Goal: Task Accomplishment & Management: Contribute content

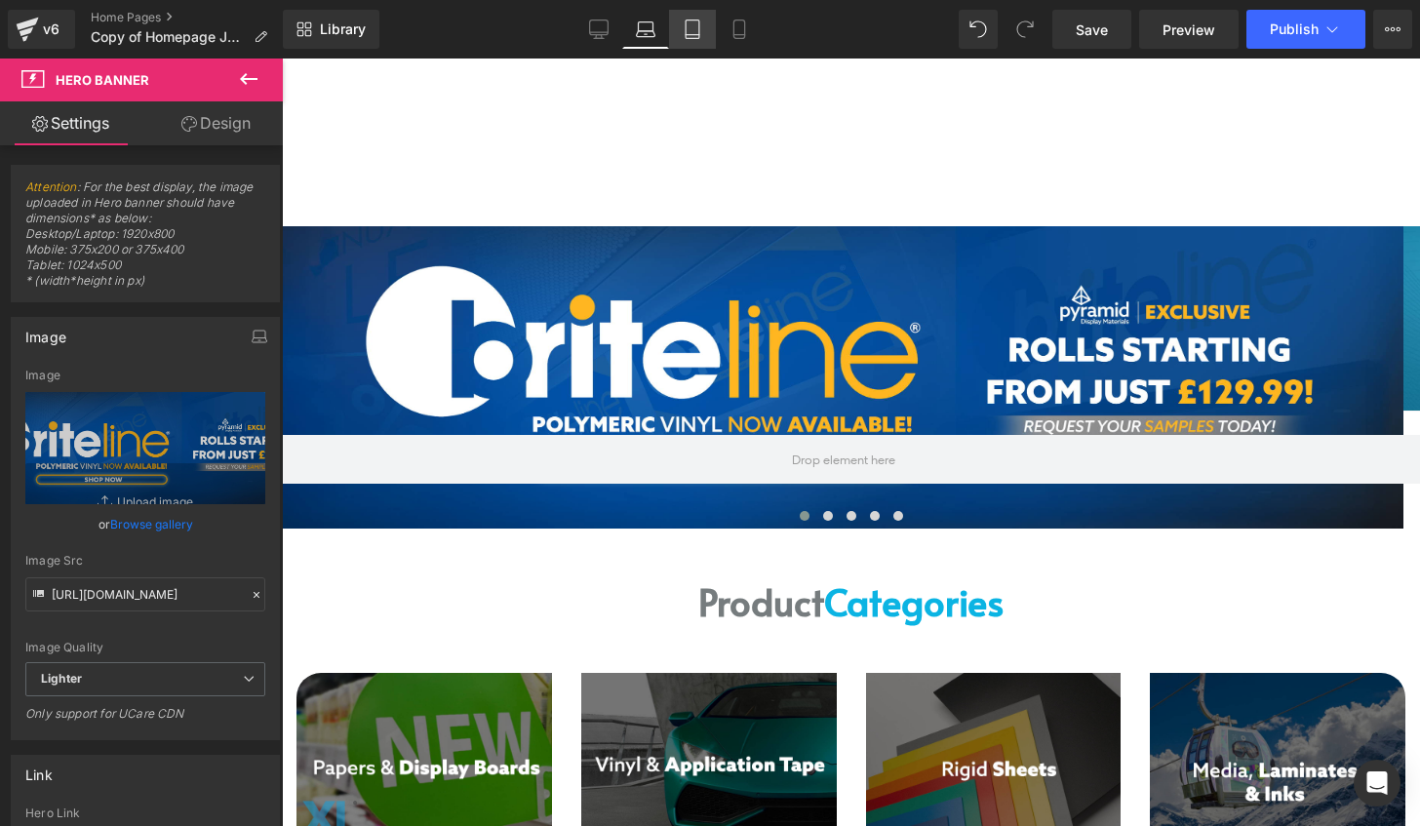
click at [699, 21] on icon at bounding box center [692, 29] width 14 height 19
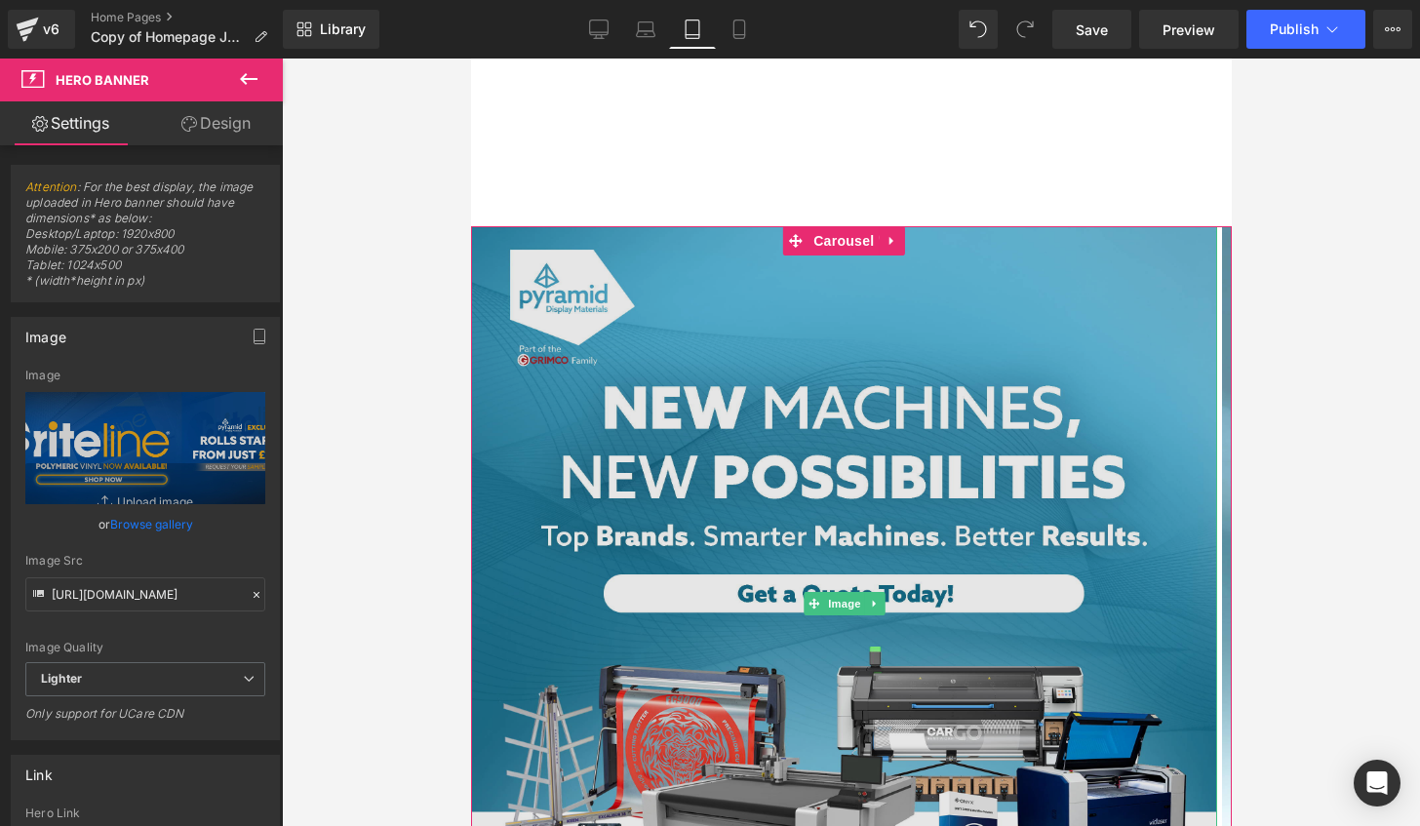
click at [878, 359] on img at bounding box center [843, 599] width 746 height 746
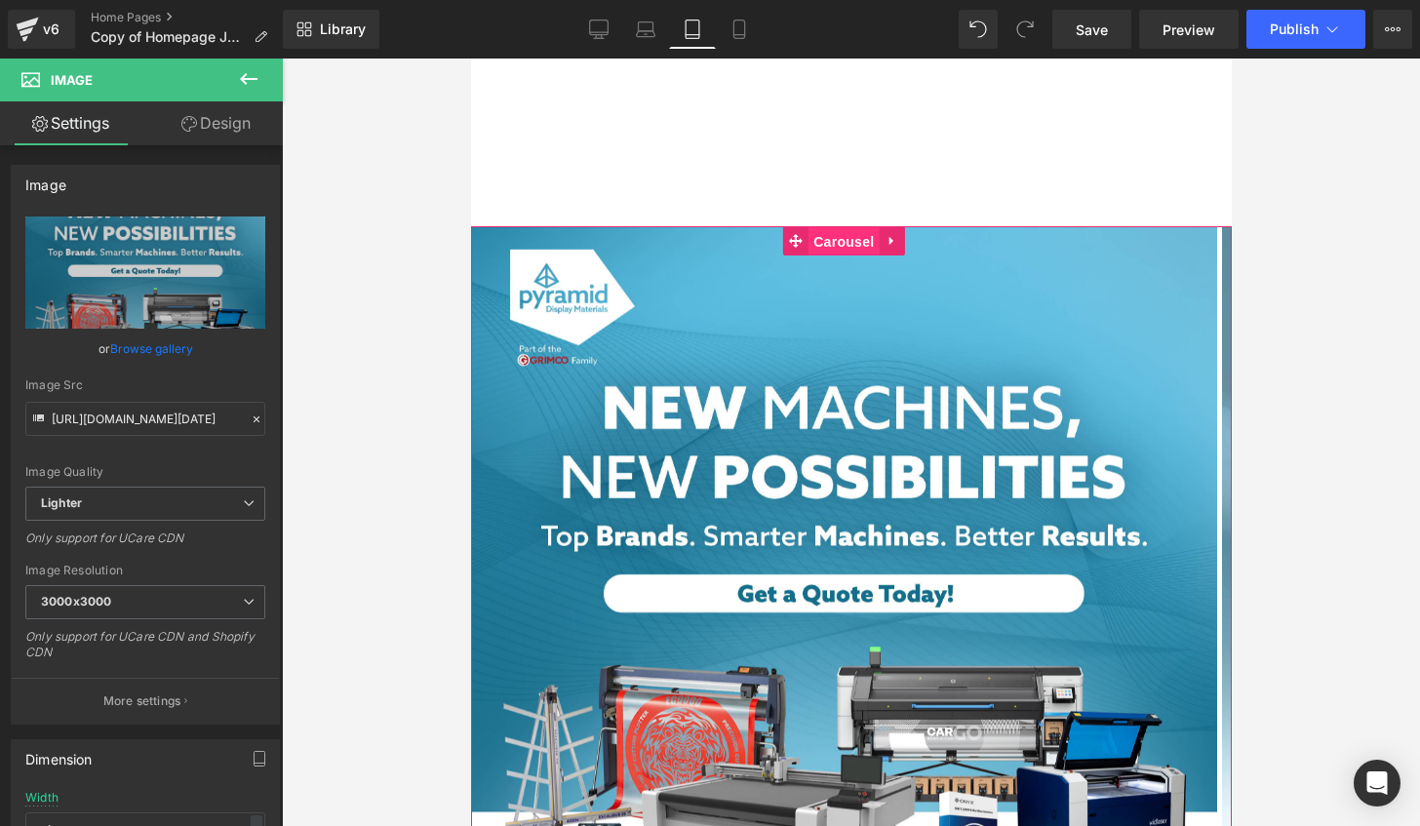
click at [833, 240] on span "Carousel" at bounding box center [842, 241] width 70 height 29
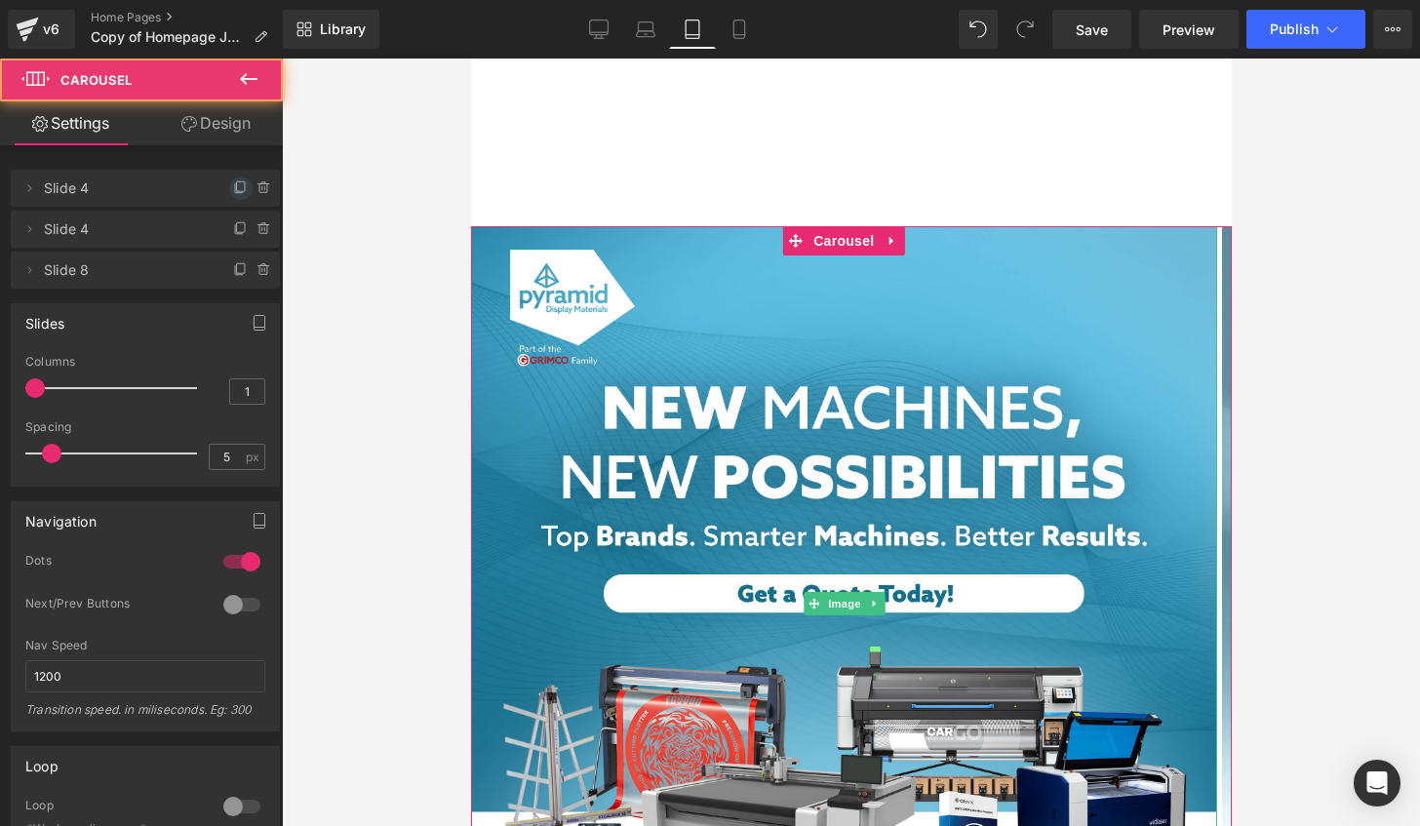
click at [234, 186] on icon at bounding box center [241, 188] width 16 height 16
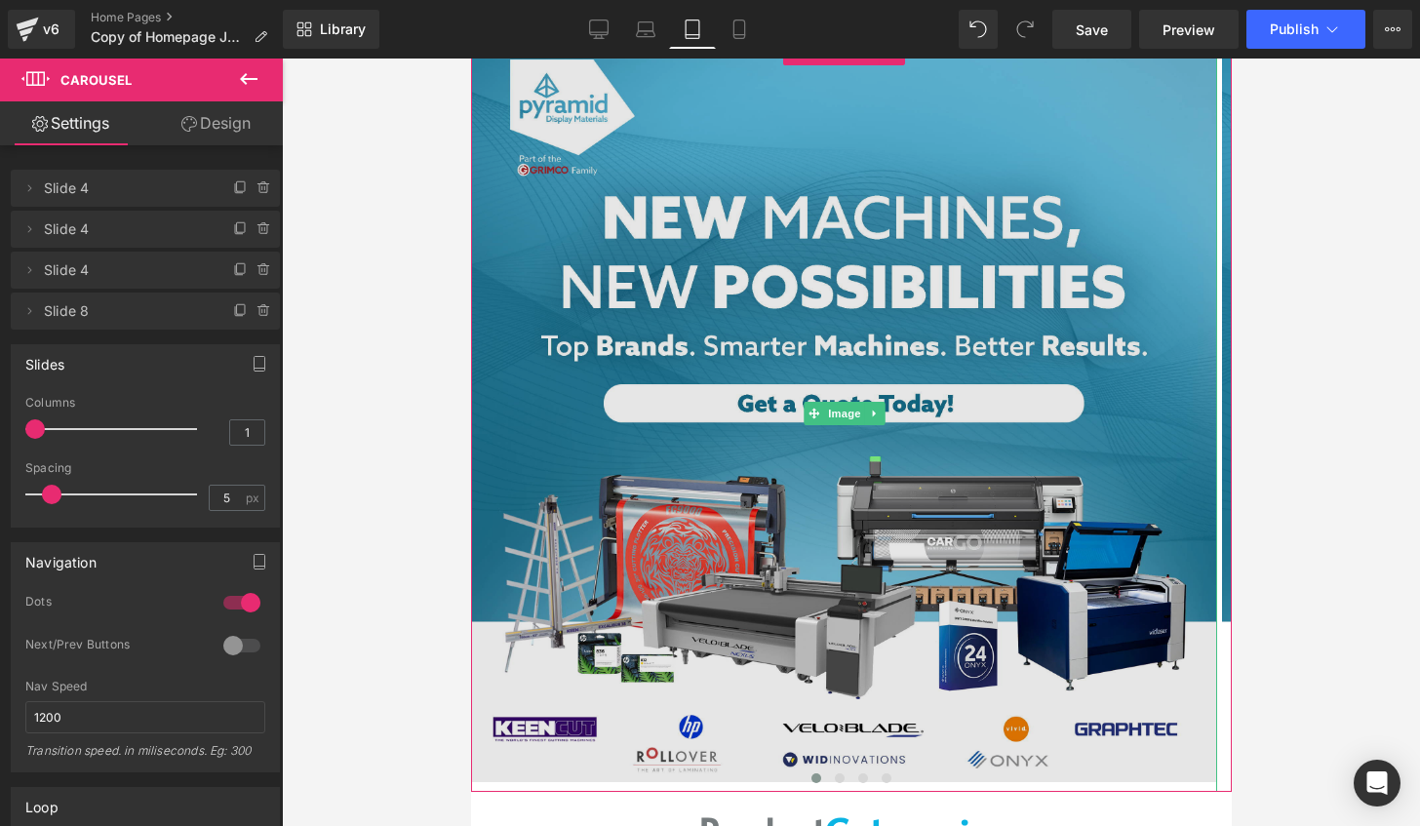
scroll to position [390, 0]
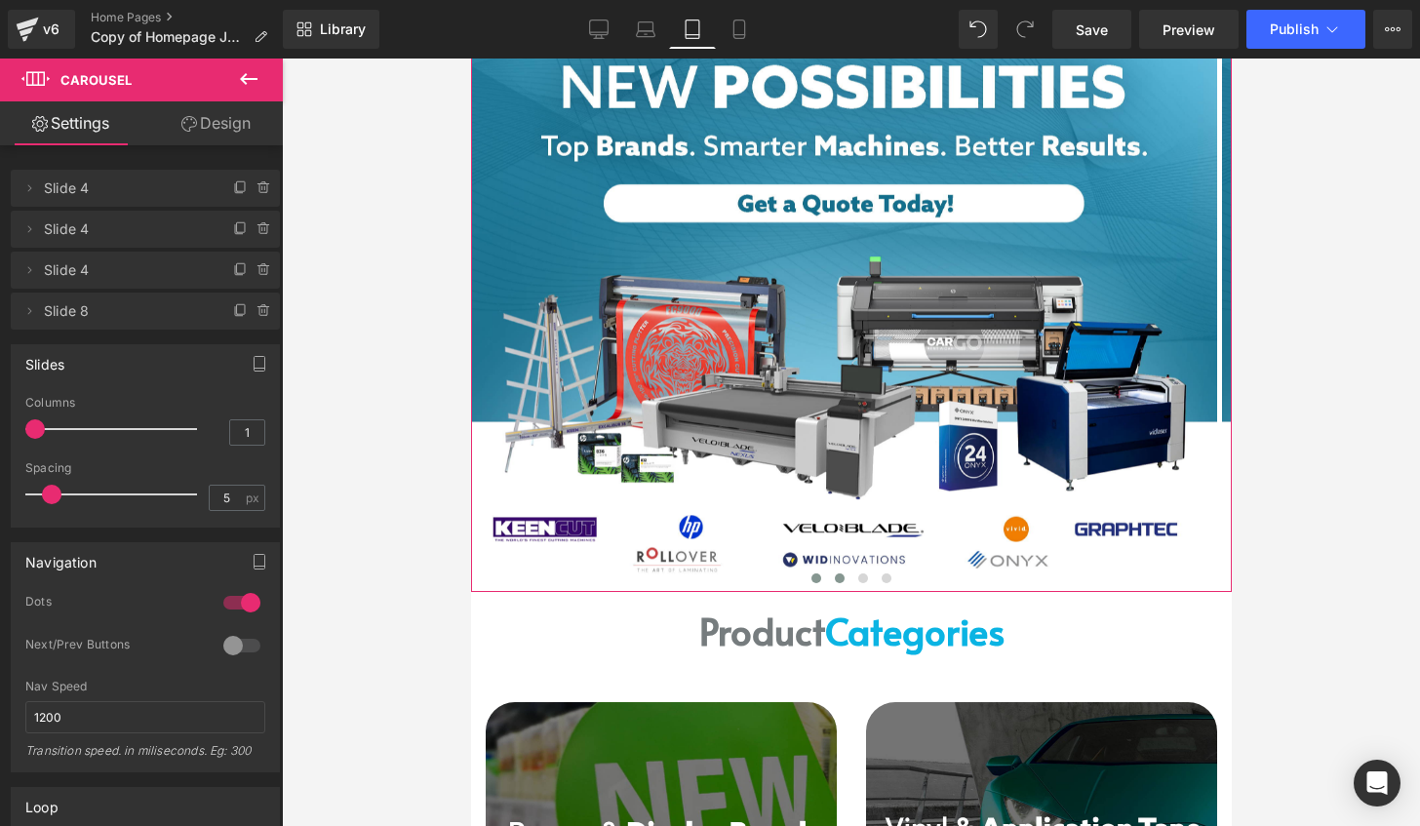
click at [834, 580] on span at bounding box center [839, 578] width 10 height 10
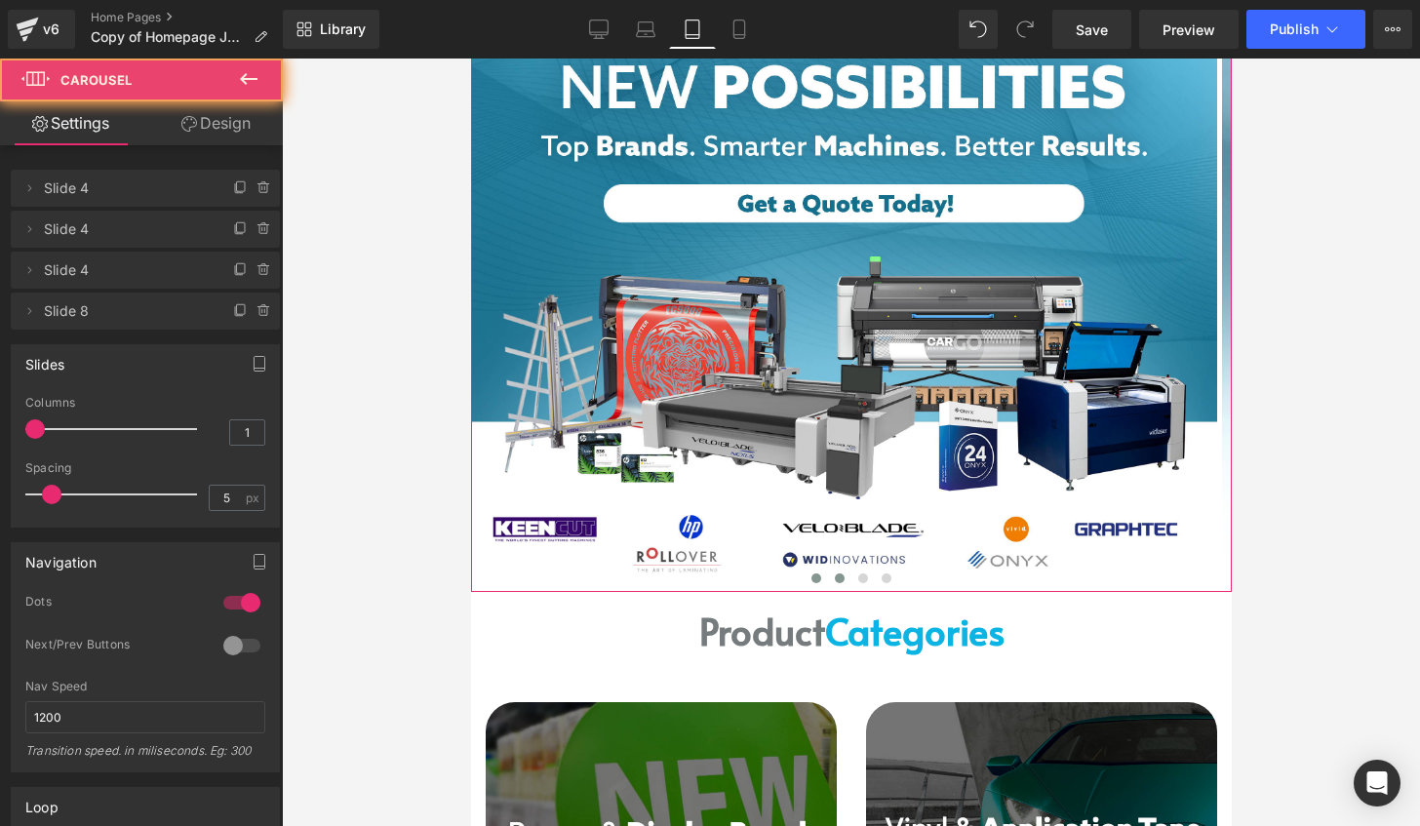
click at [803, 573] on button at bounding box center [814, 577] width 23 height 19
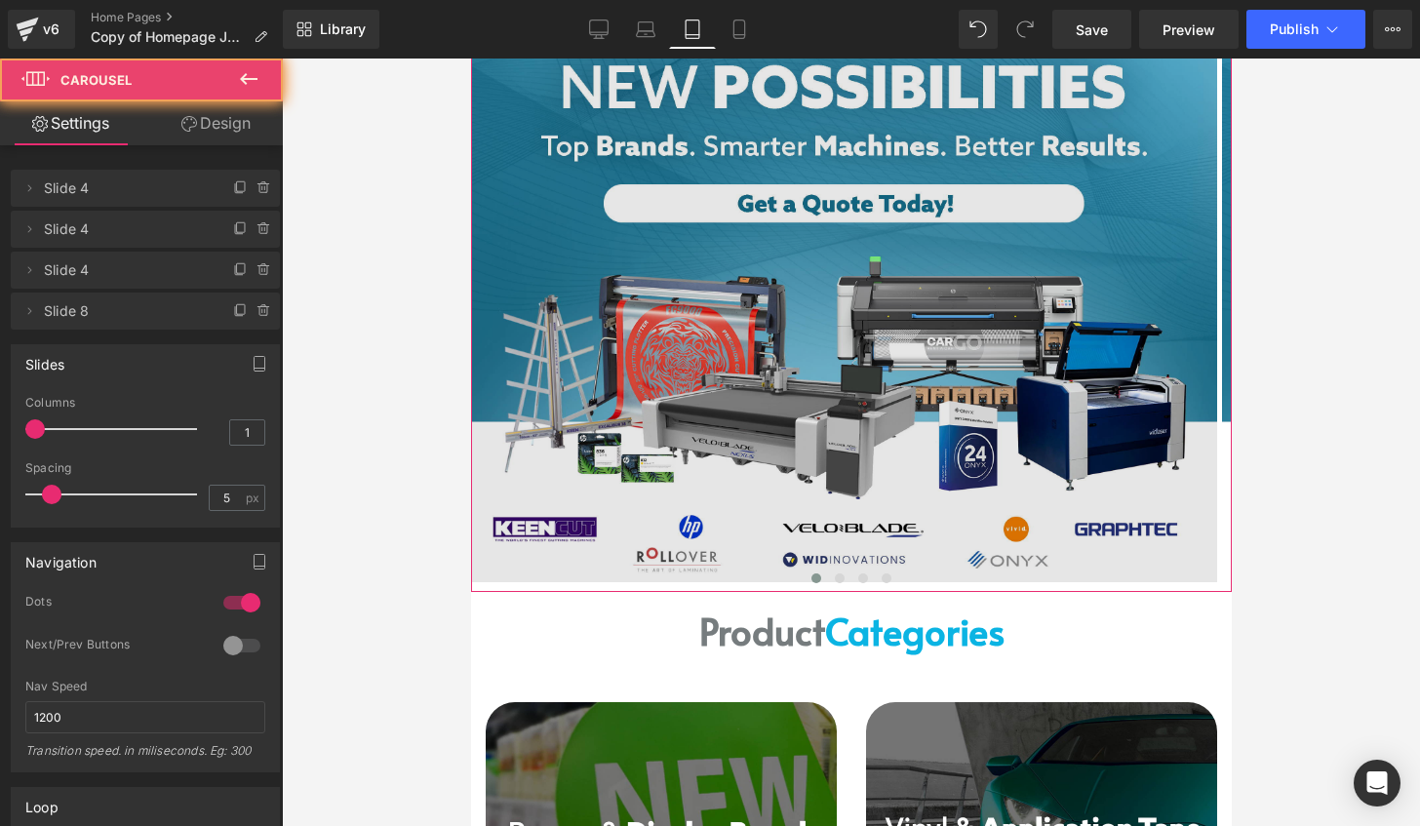
click at [883, 334] on img at bounding box center [843, 209] width 746 height 746
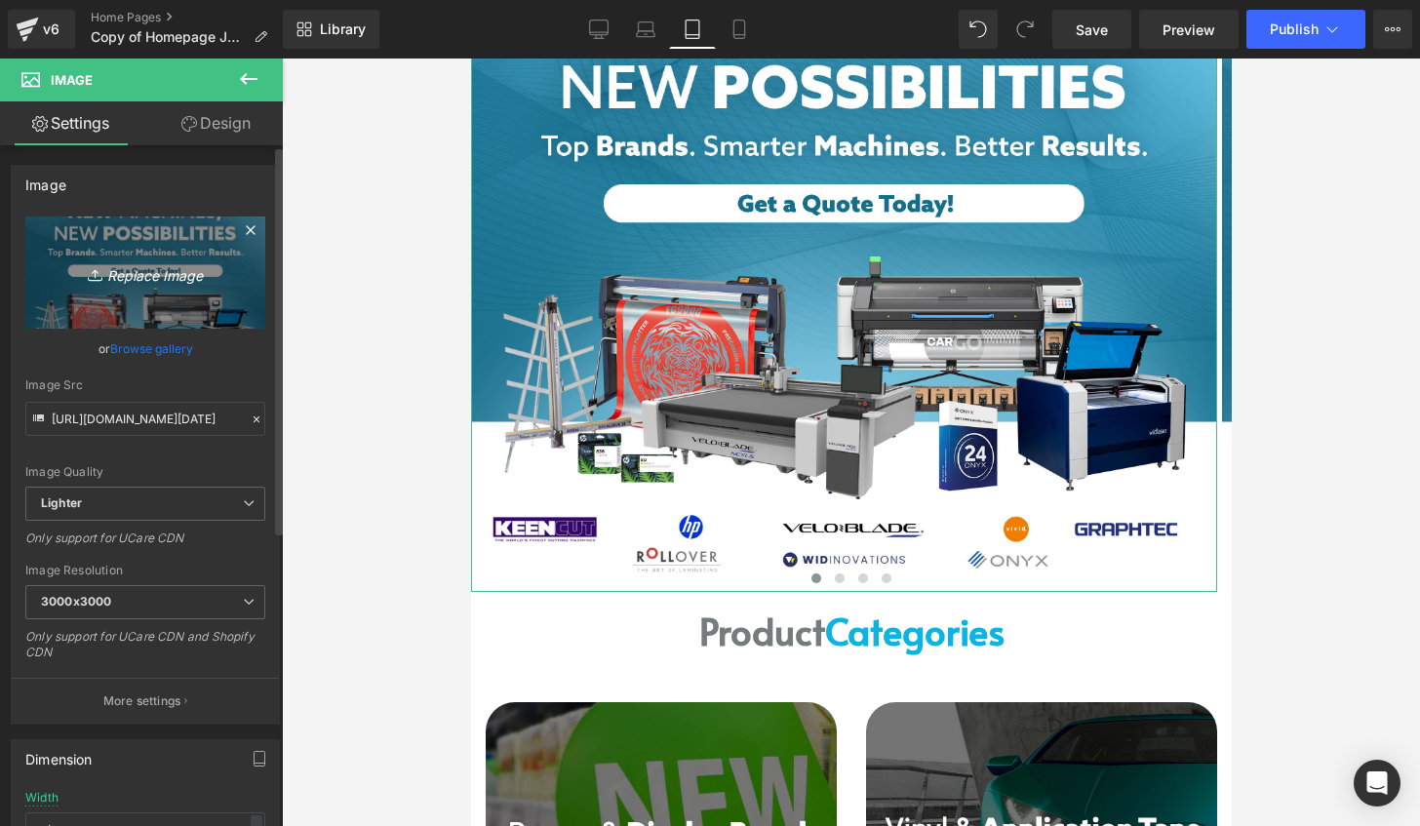
click at [146, 287] on link "Replace Image" at bounding box center [145, 272] width 240 height 112
type input "C:\fakepath\briteline poly insta.jpg"
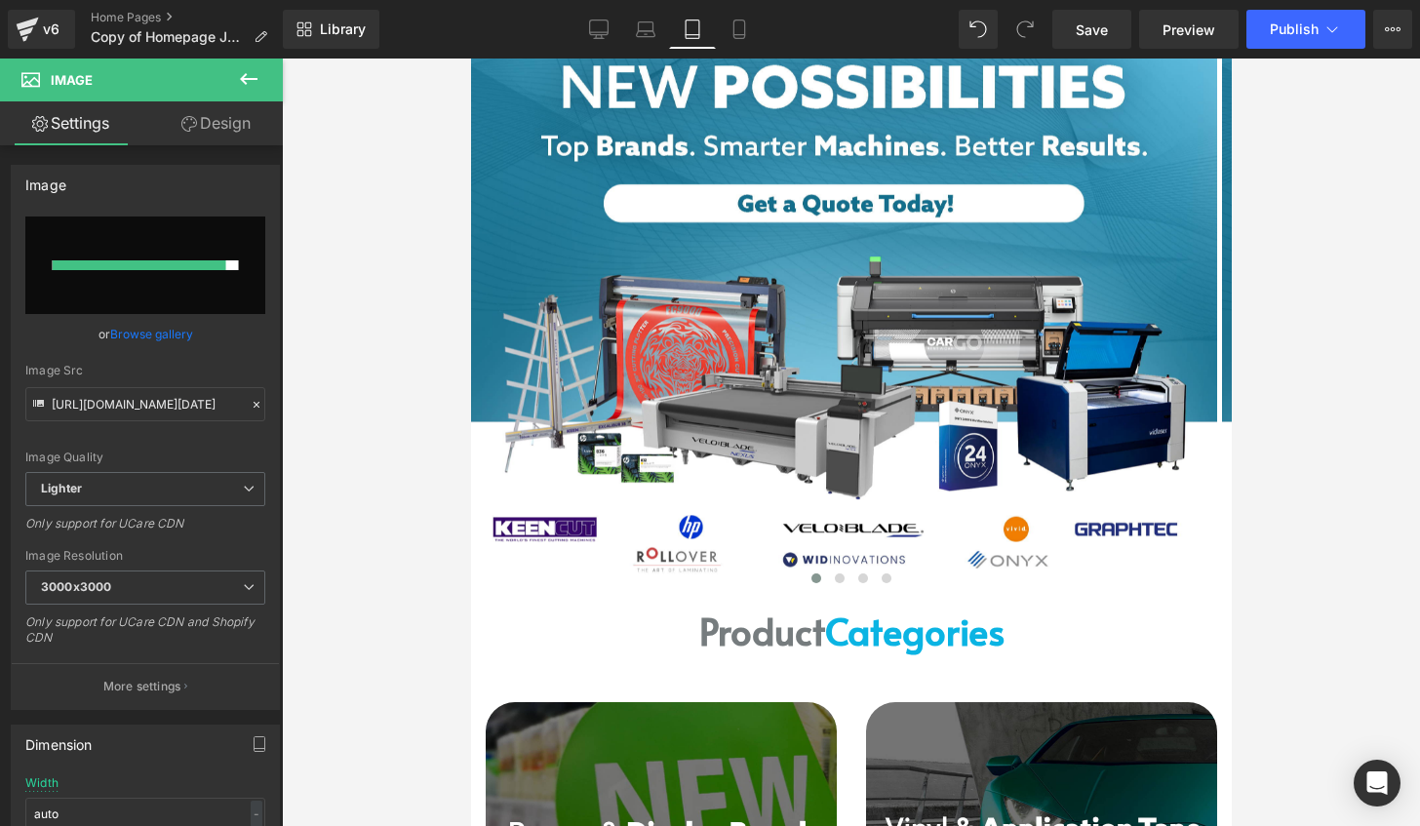
type input "[URL][DOMAIN_NAME]"
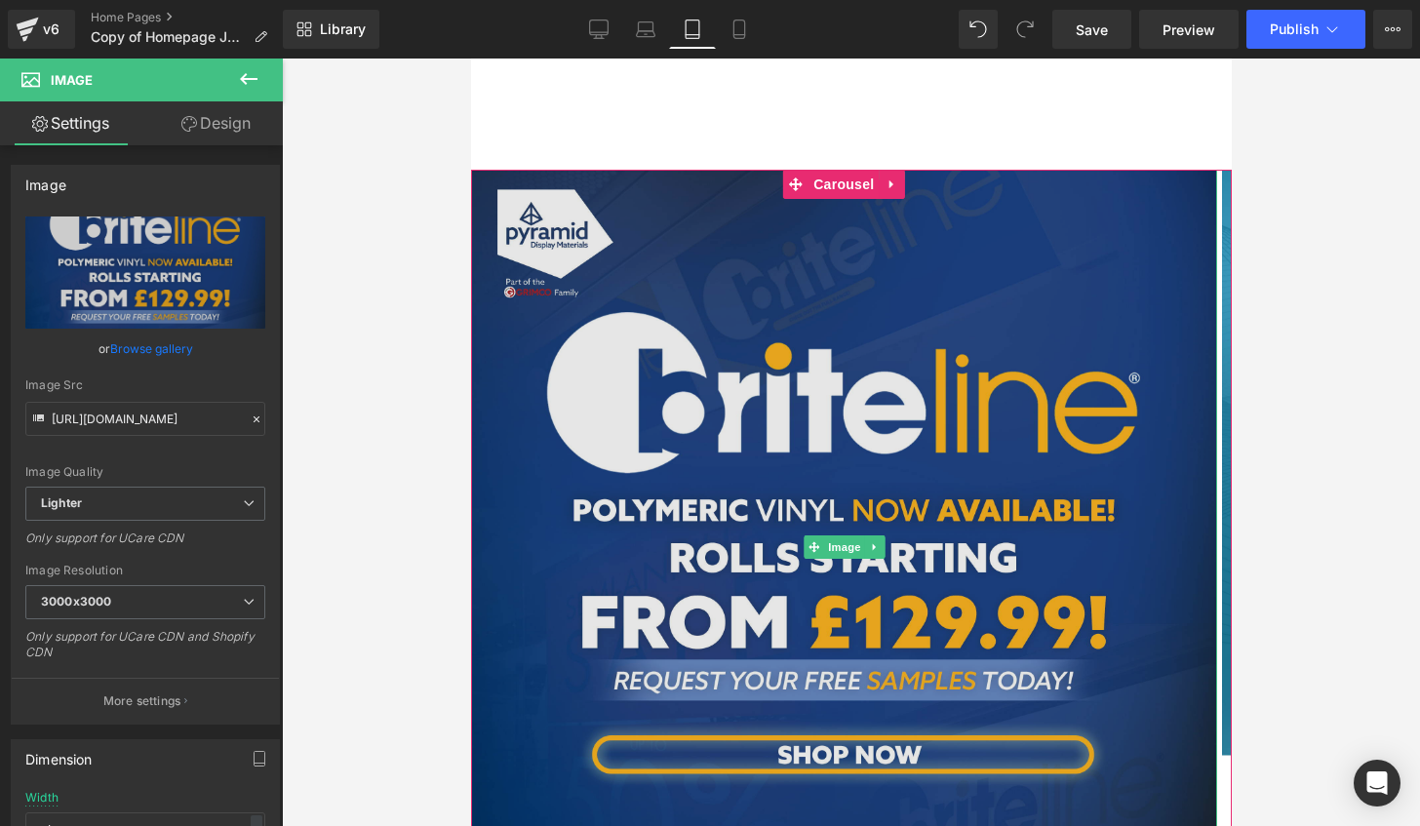
scroll to position [0, 0]
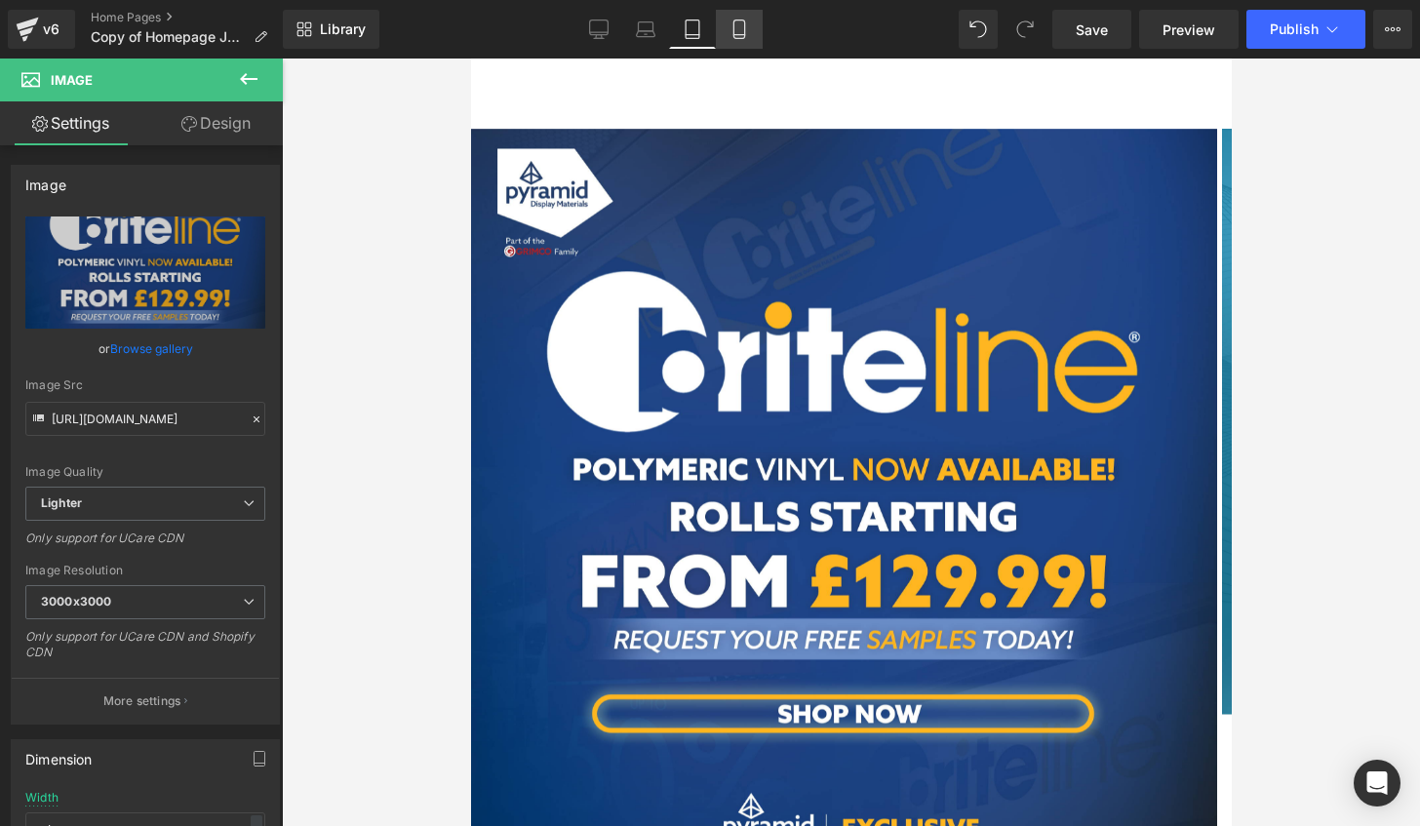
click at [740, 27] on icon at bounding box center [738, 28] width 19 height 19
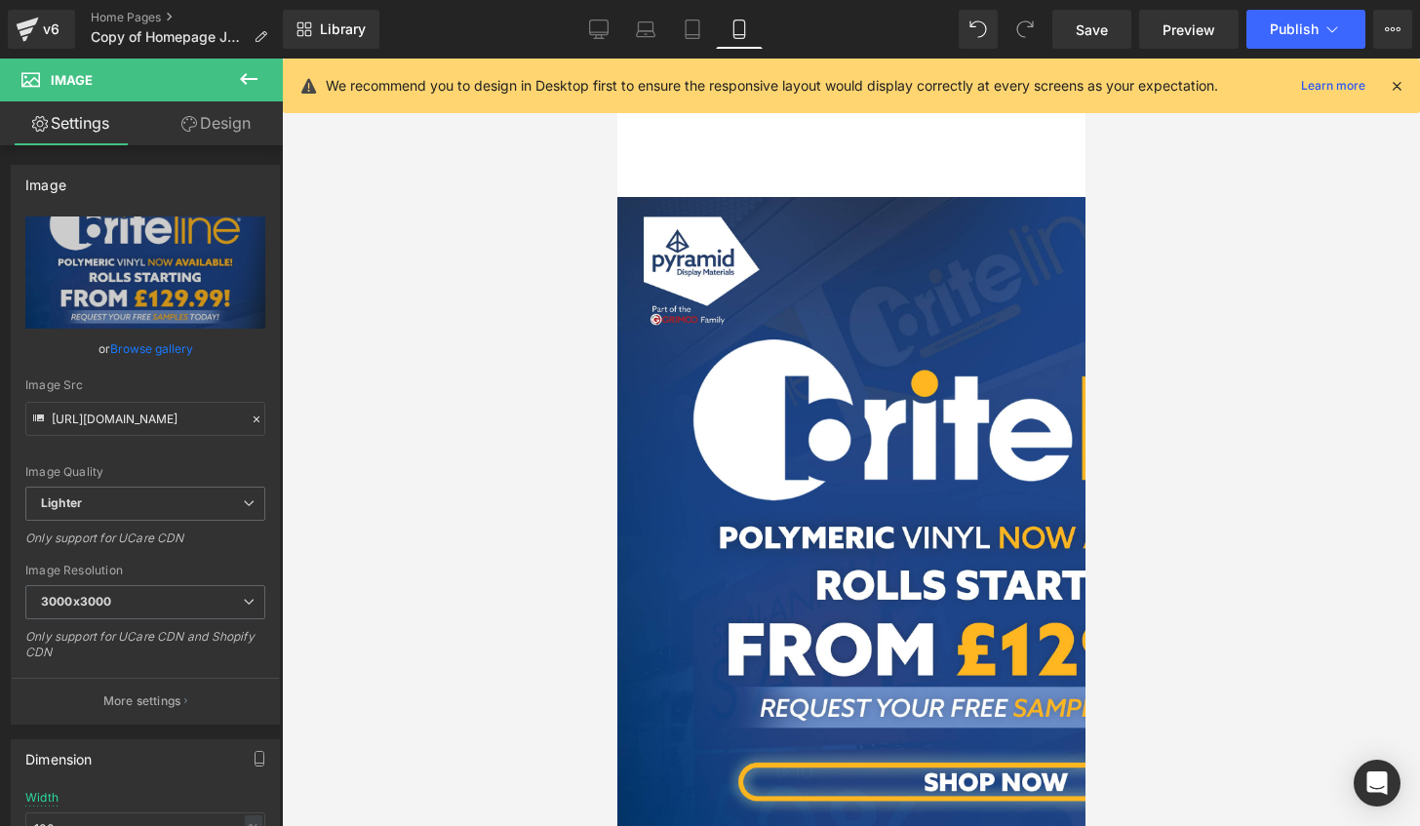
scroll to position [166, 0]
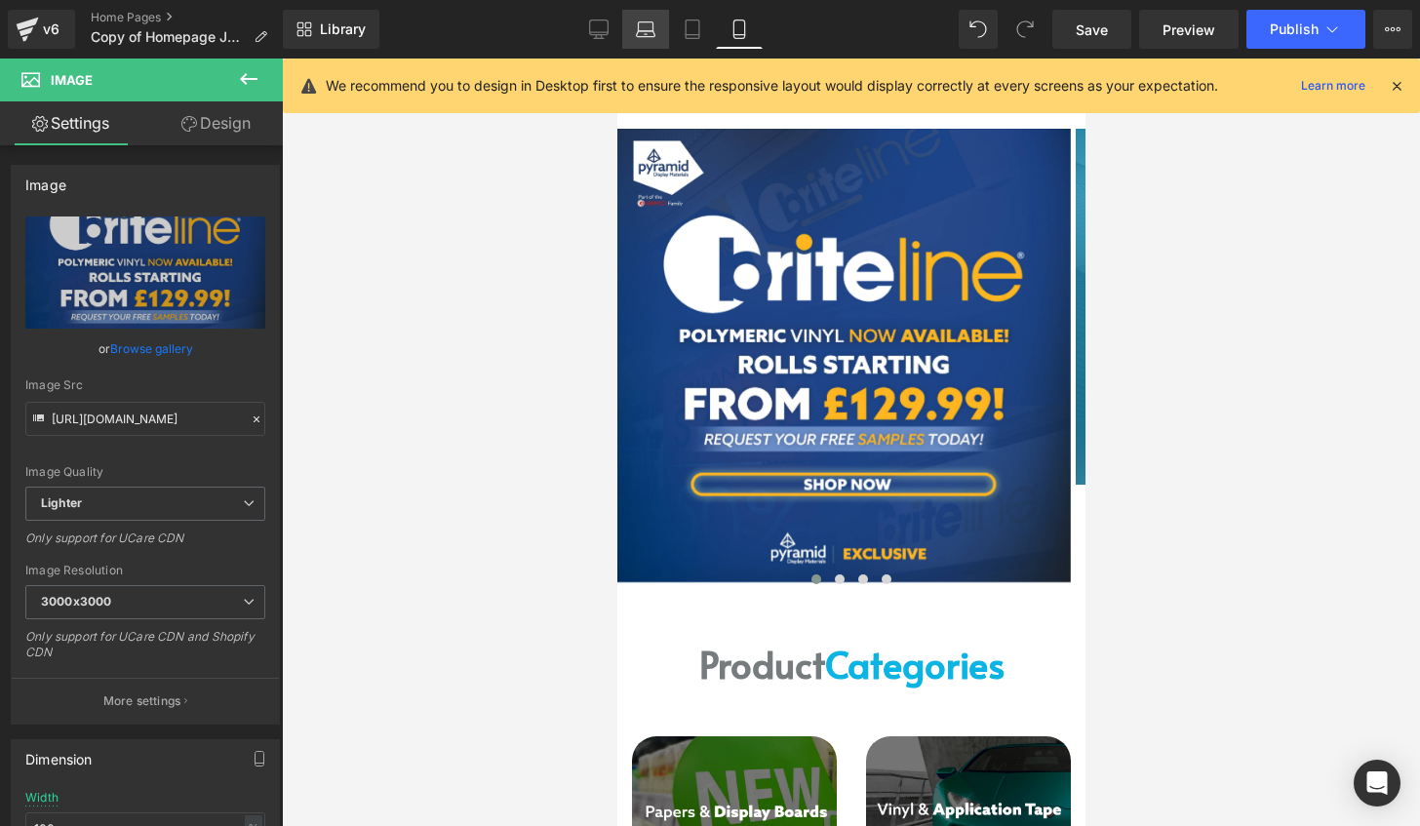
click at [623, 28] on link "Laptop" at bounding box center [645, 29] width 47 height 39
type input "auto"
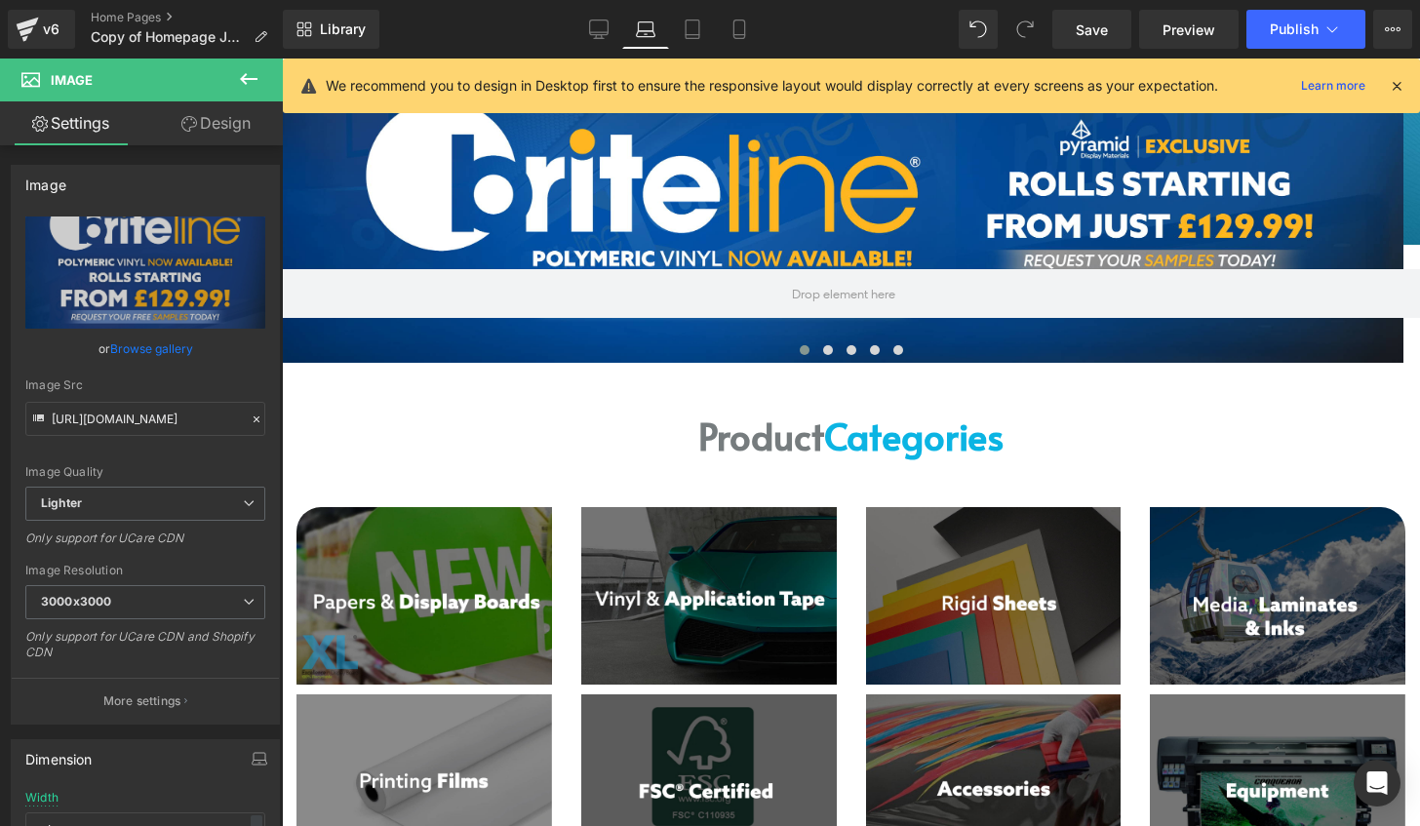
scroll to position [0, 0]
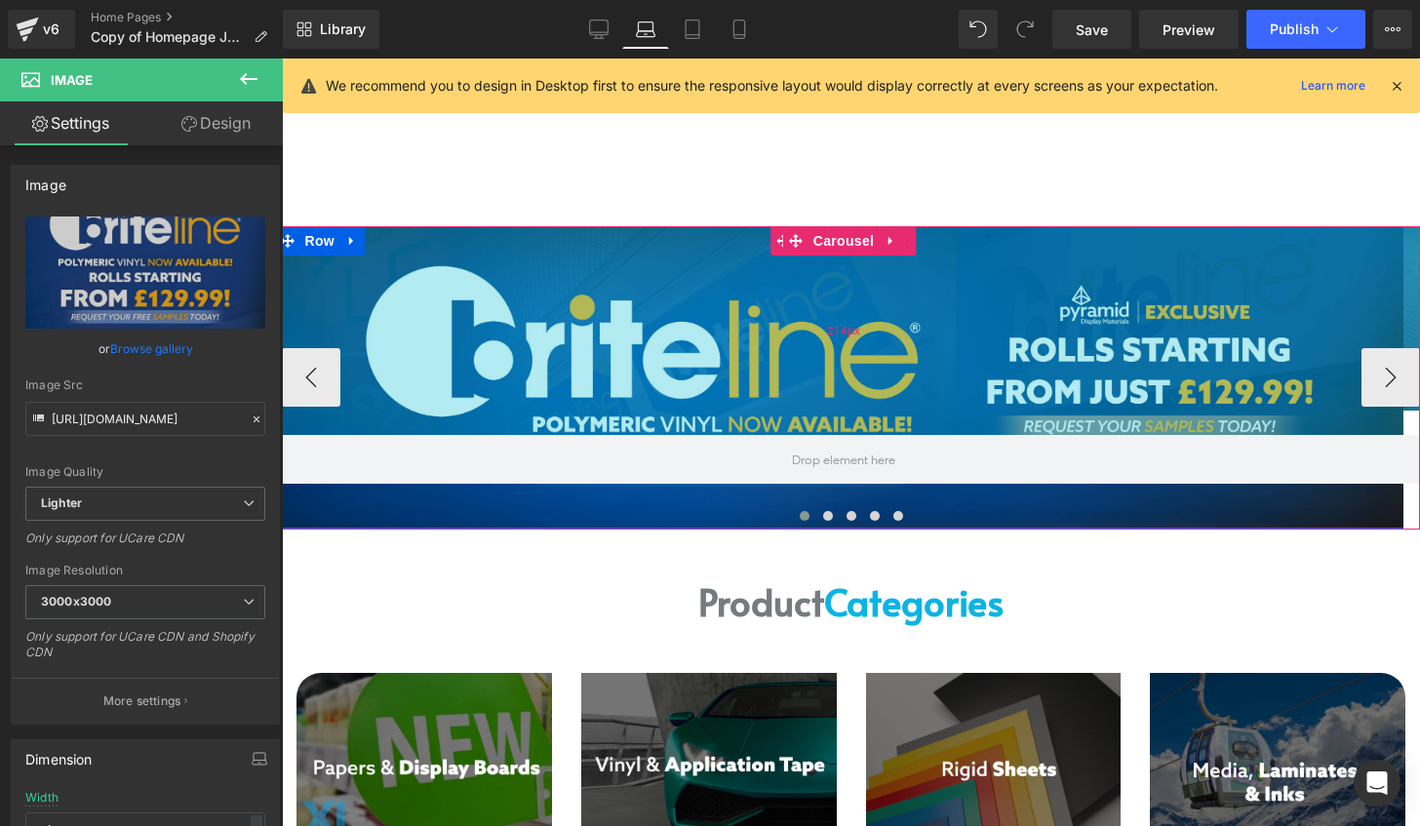
click at [879, 354] on div "214px" at bounding box center [844, 330] width 1138 height 209
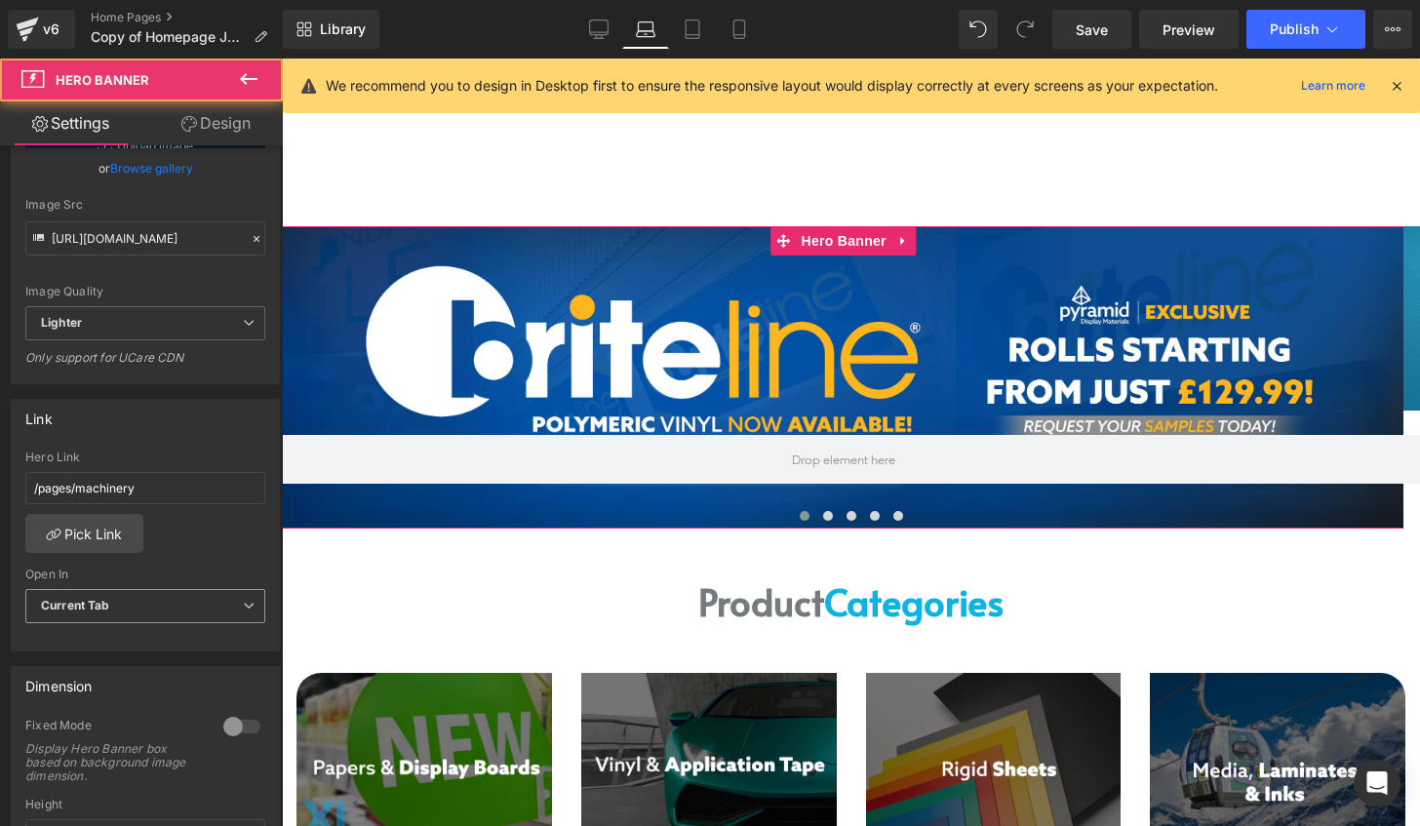
scroll to position [390, 0]
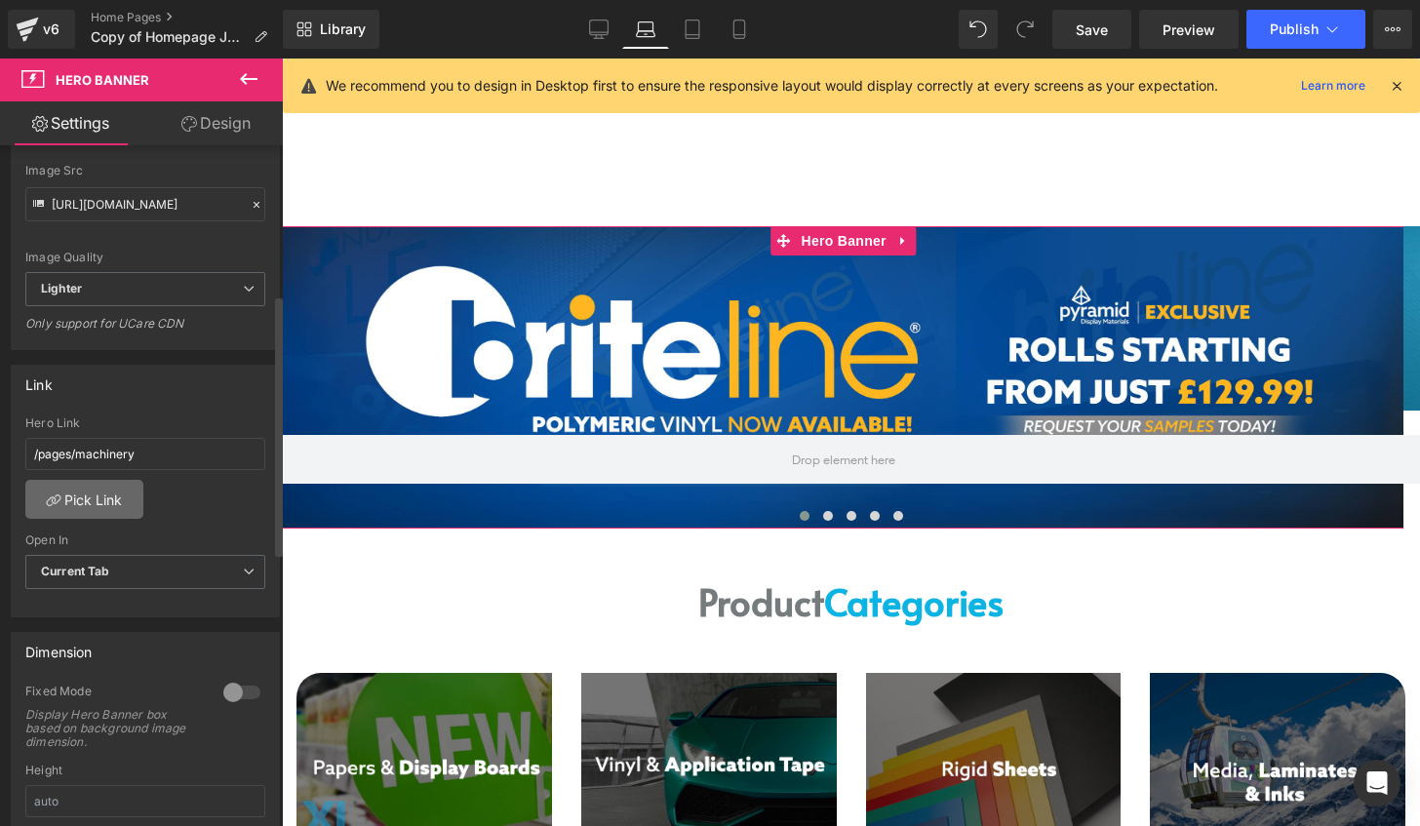
click at [96, 490] on link "Pick Link" at bounding box center [84, 499] width 118 height 39
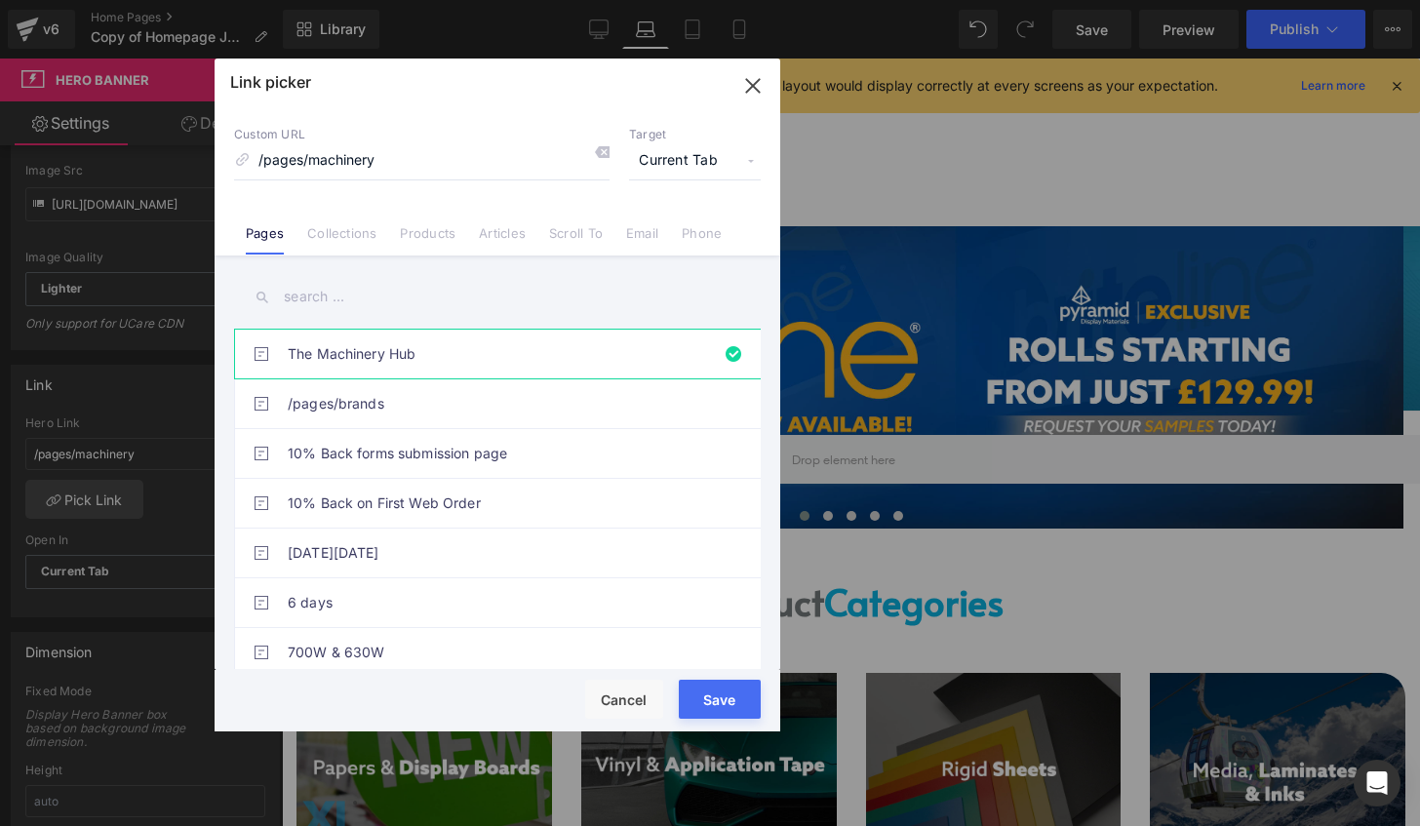
click at [341, 306] on input "text" at bounding box center [497, 297] width 526 height 44
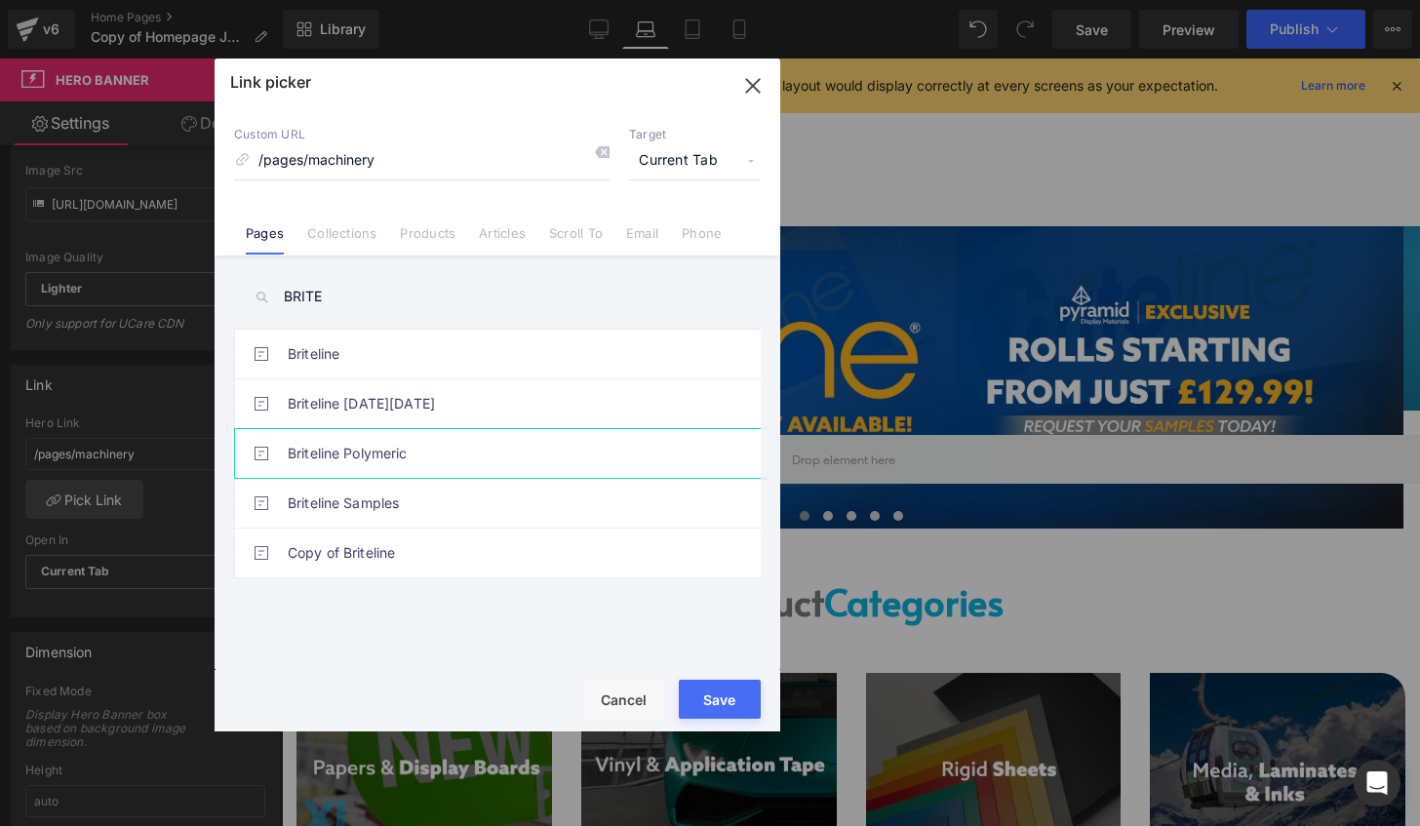
type input "BRITE"
click at [425, 462] on link "Briteline Polymeric" at bounding box center [502, 453] width 429 height 49
type input "/pages/briteline-polymeric"
click at [704, 690] on button "Save" at bounding box center [720, 699] width 82 height 39
type input "/pages/briteline-polymeric"
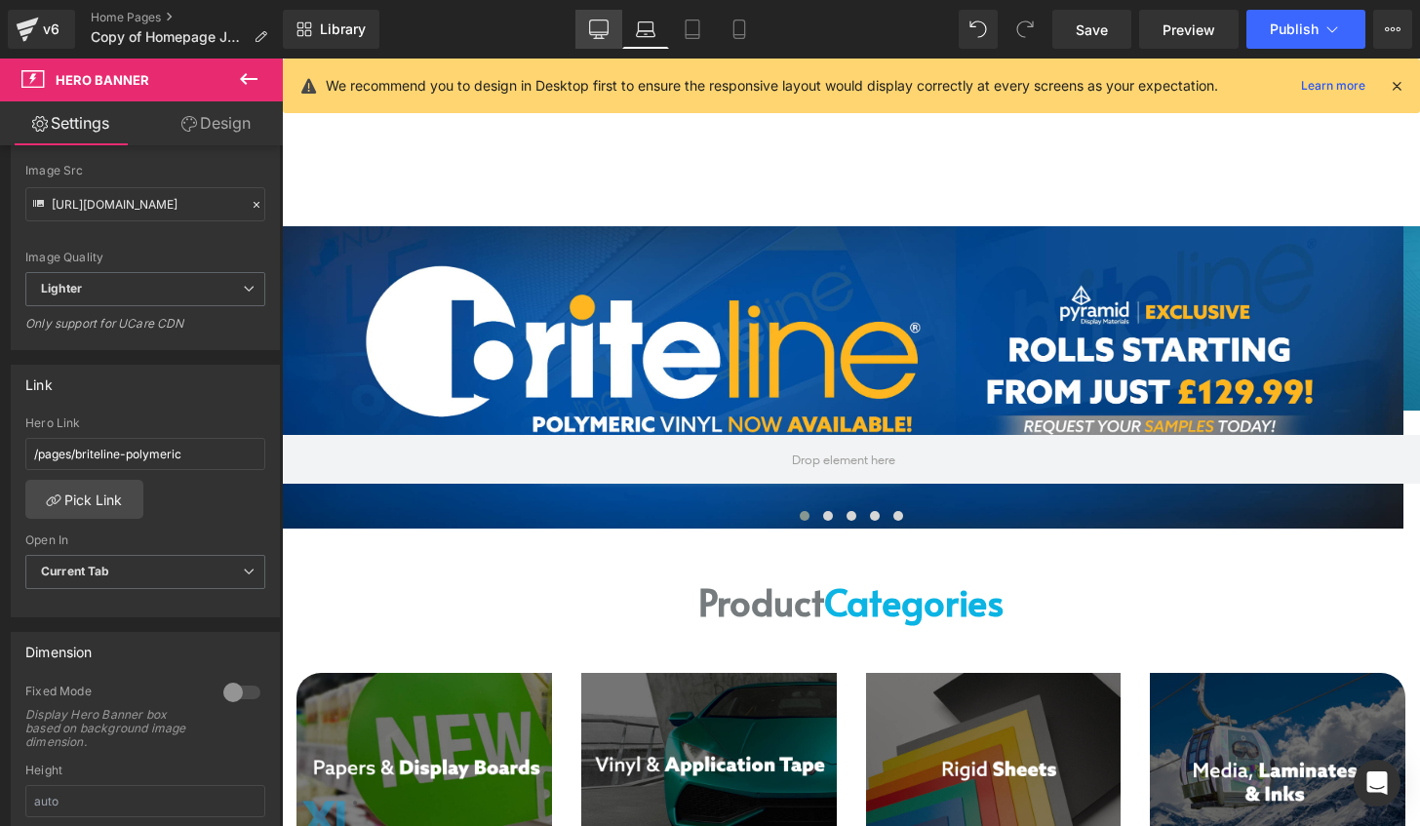
click at [604, 40] on link "Desktop" at bounding box center [598, 29] width 47 height 39
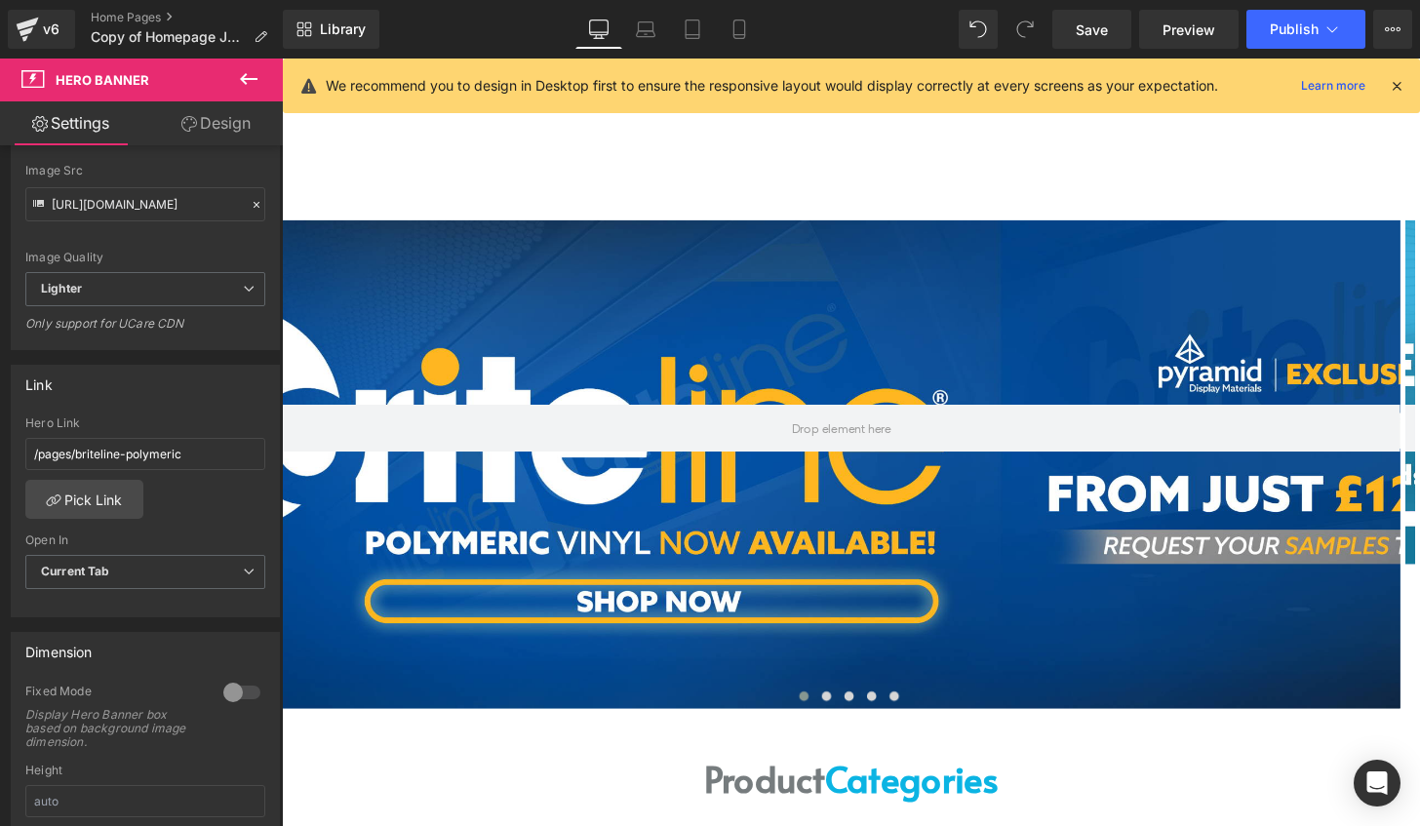
type input "[URL][DOMAIN_NAME]"
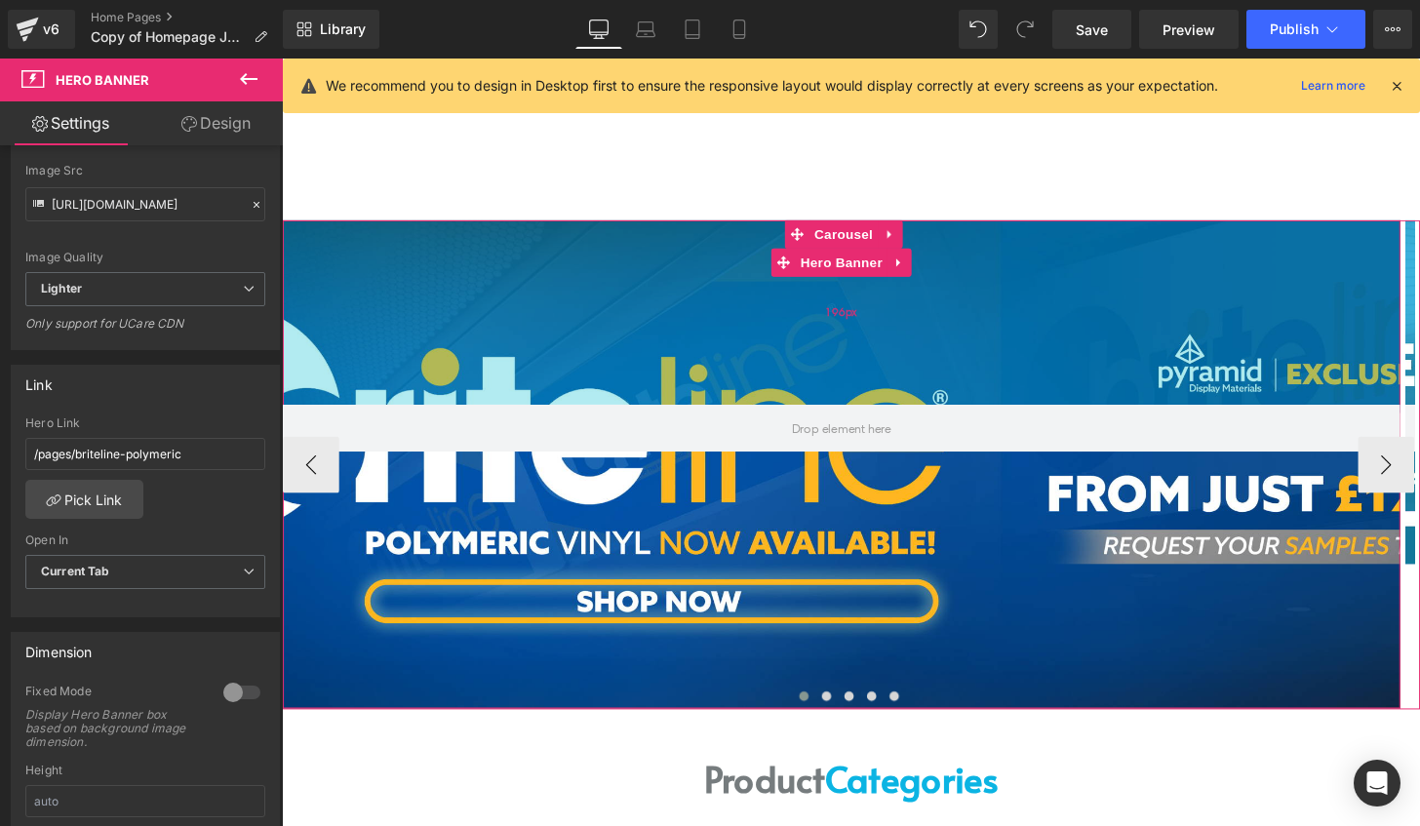
click at [772, 300] on div "196px" at bounding box center [862, 321] width 1158 height 191
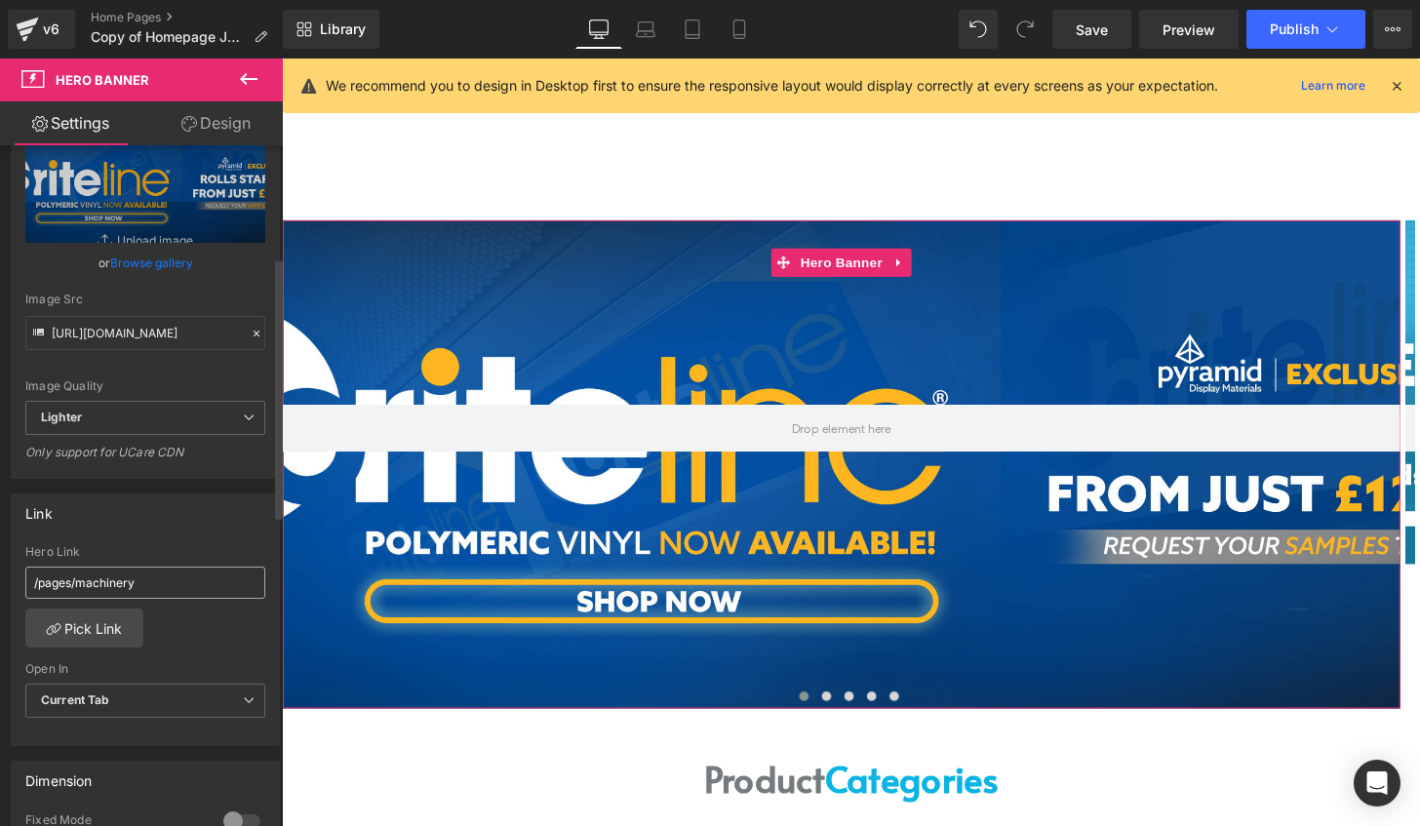
scroll to position [292, 0]
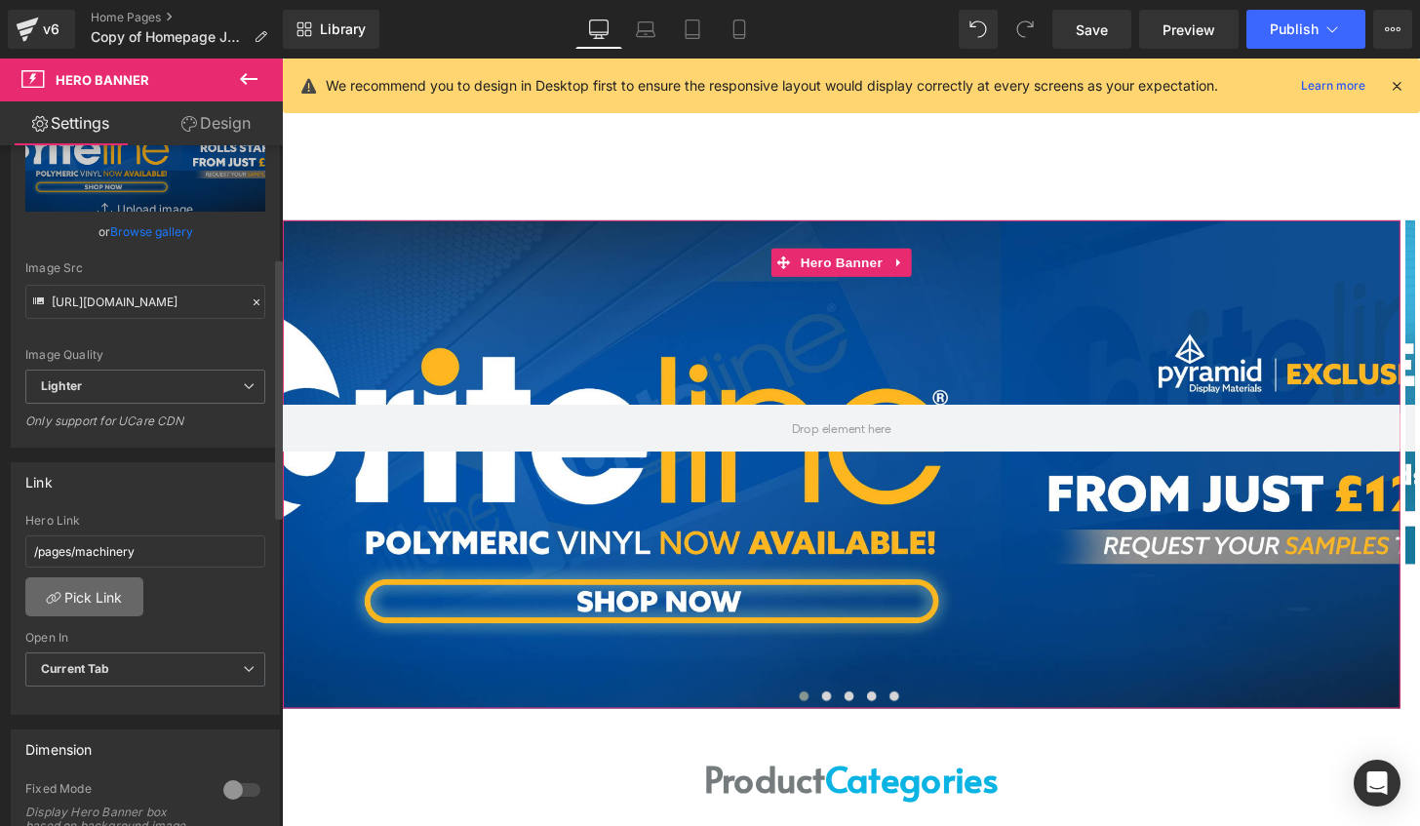
click at [109, 580] on link "Pick Link" at bounding box center [84, 596] width 118 height 39
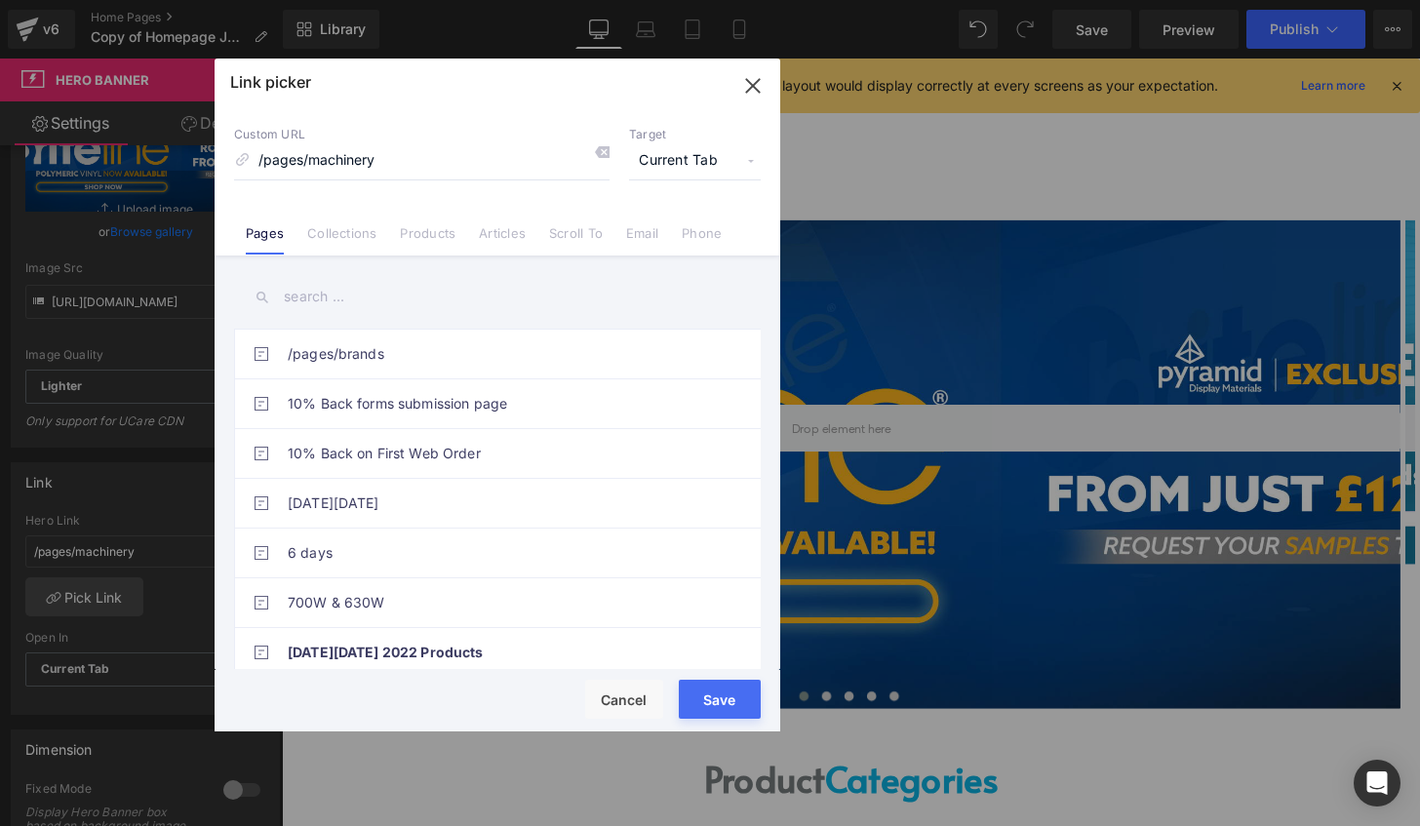
click at [379, 302] on input "text" at bounding box center [497, 297] width 526 height 44
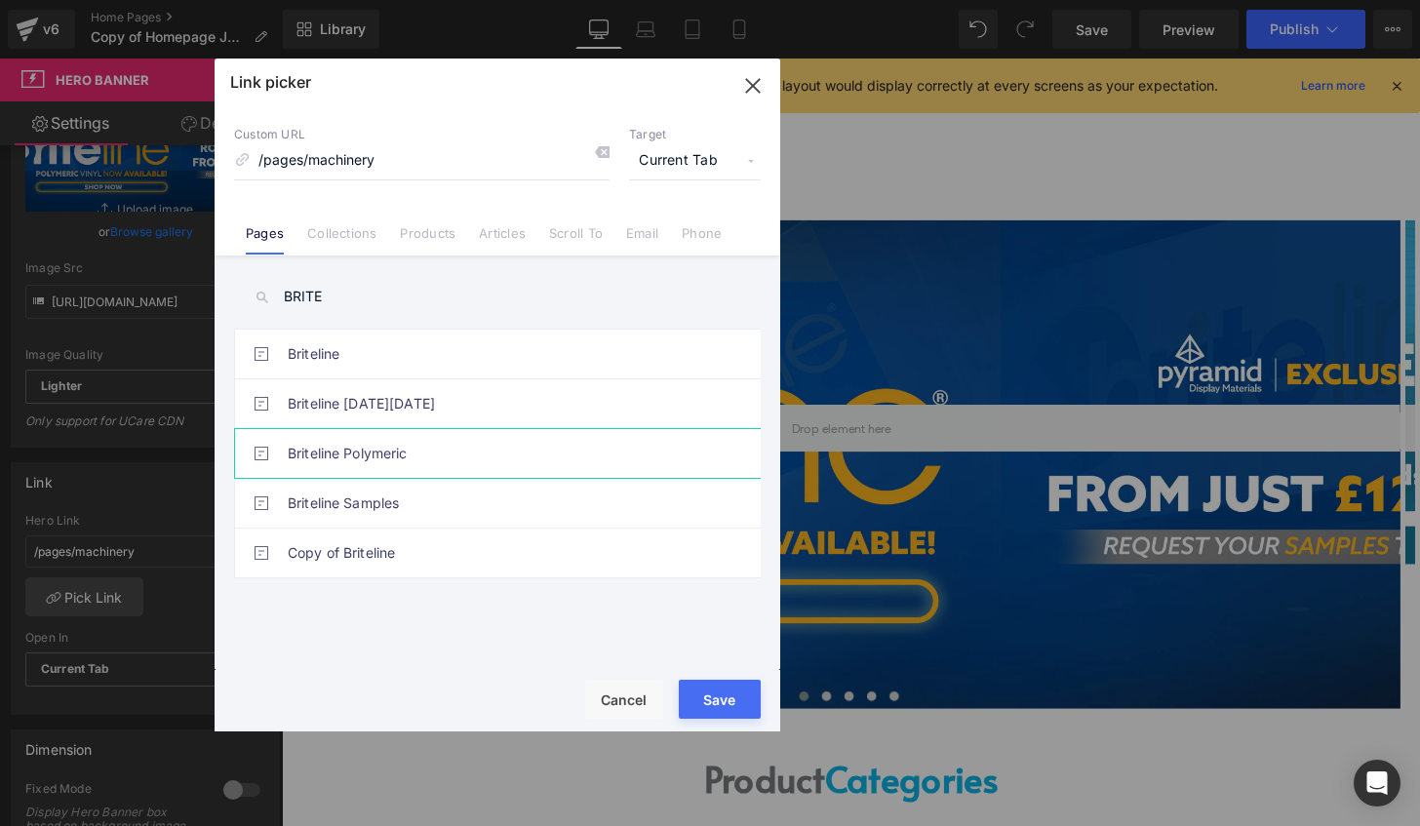
type input "BRITE"
click at [435, 448] on link "Briteline Polymeric" at bounding box center [502, 453] width 429 height 49
type input "/pages/briteline-polymeric"
click at [712, 697] on button "Save" at bounding box center [720, 699] width 82 height 39
type input "/pages/briteline-polymeric"
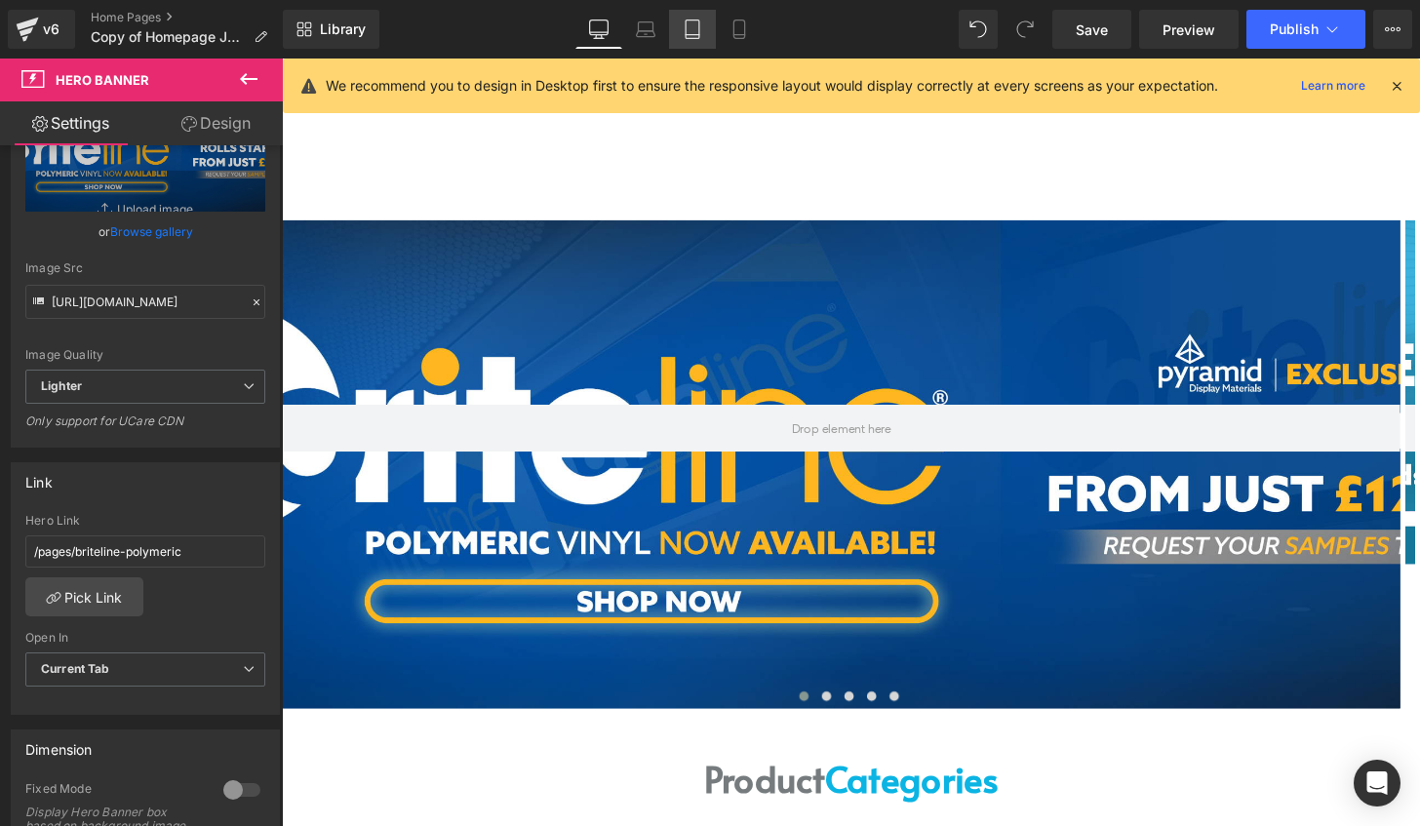
click at [696, 33] on icon at bounding box center [691, 28] width 19 height 19
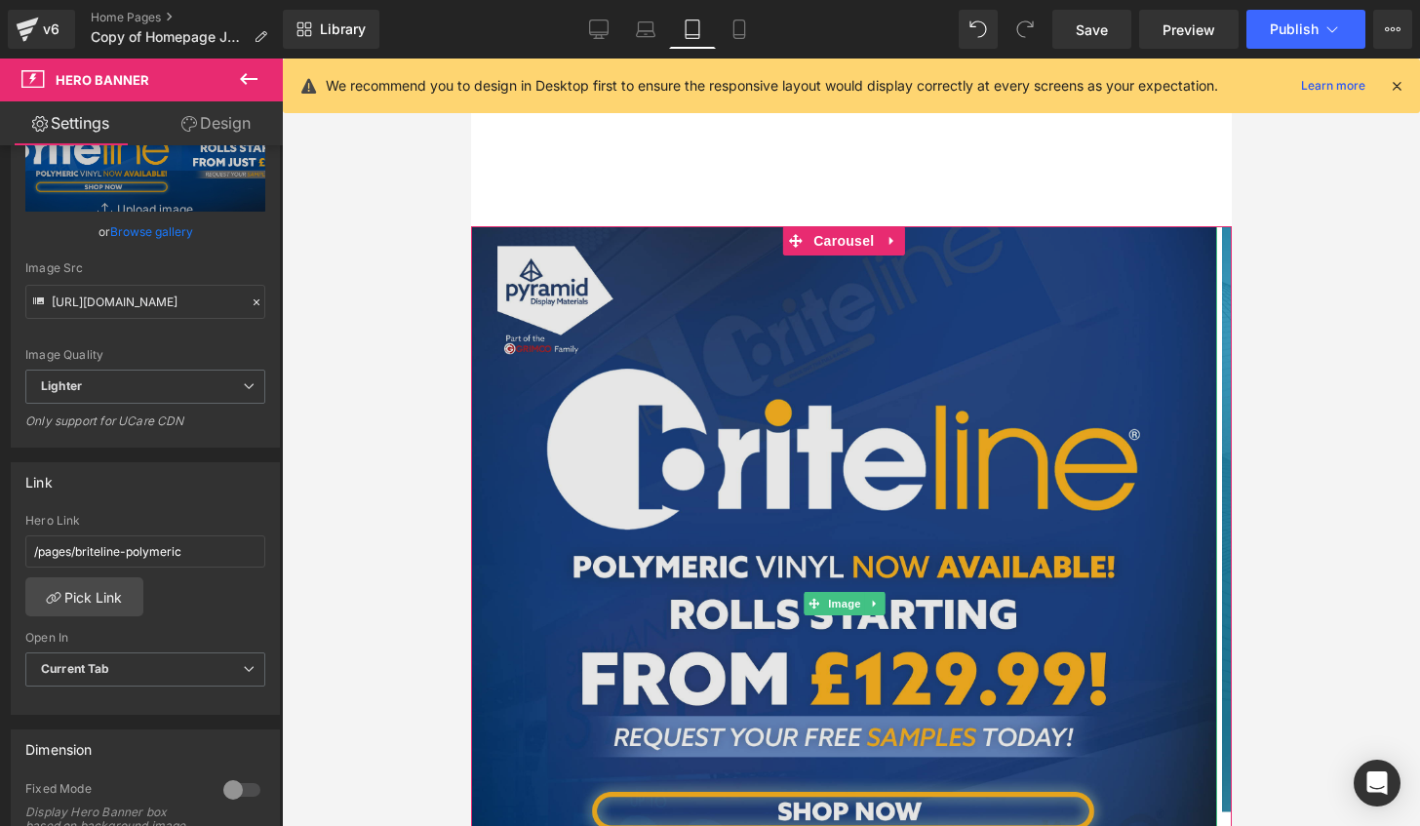
click at [776, 363] on img at bounding box center [843, 599] width 746 height 746
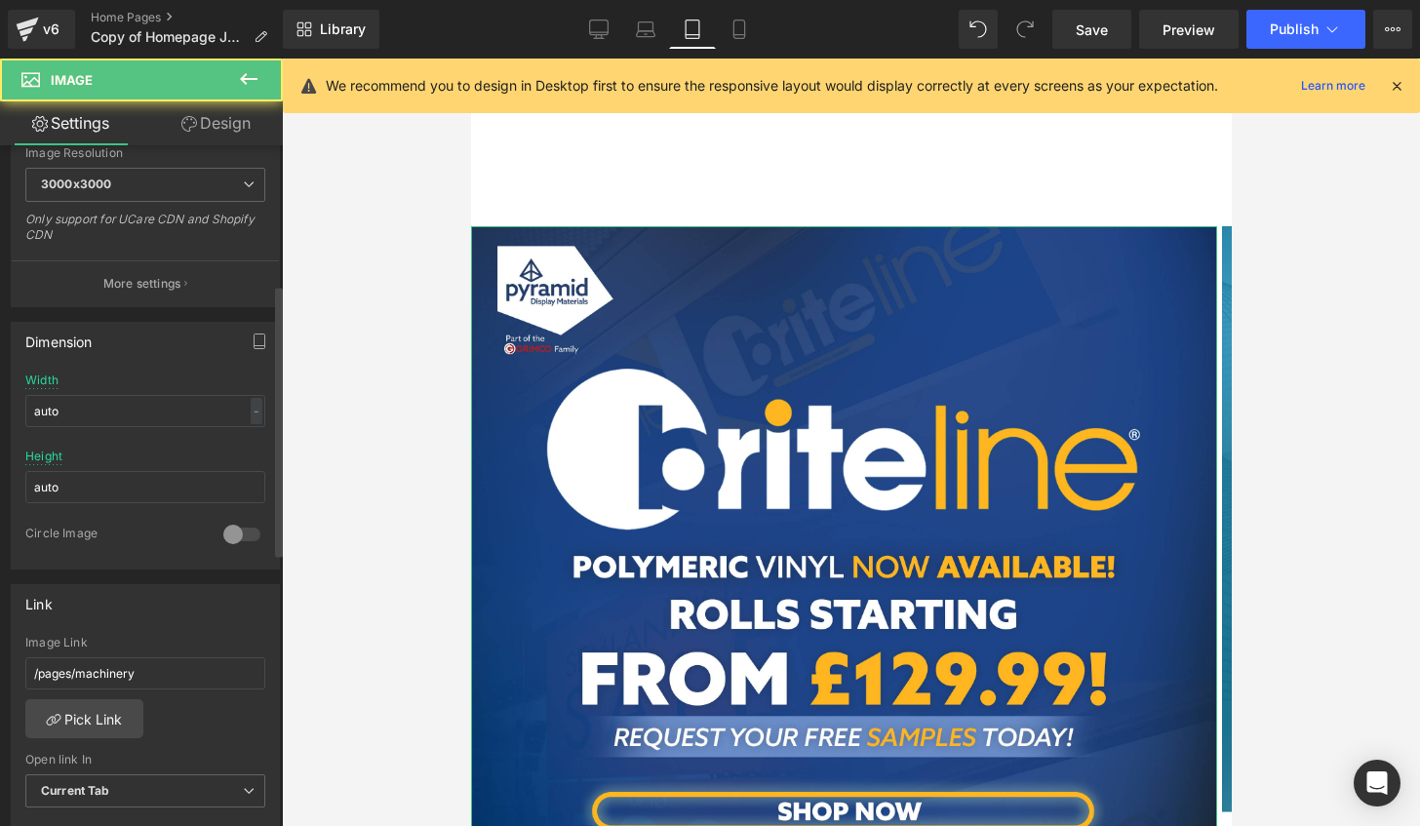
scroll to position [487, 0]
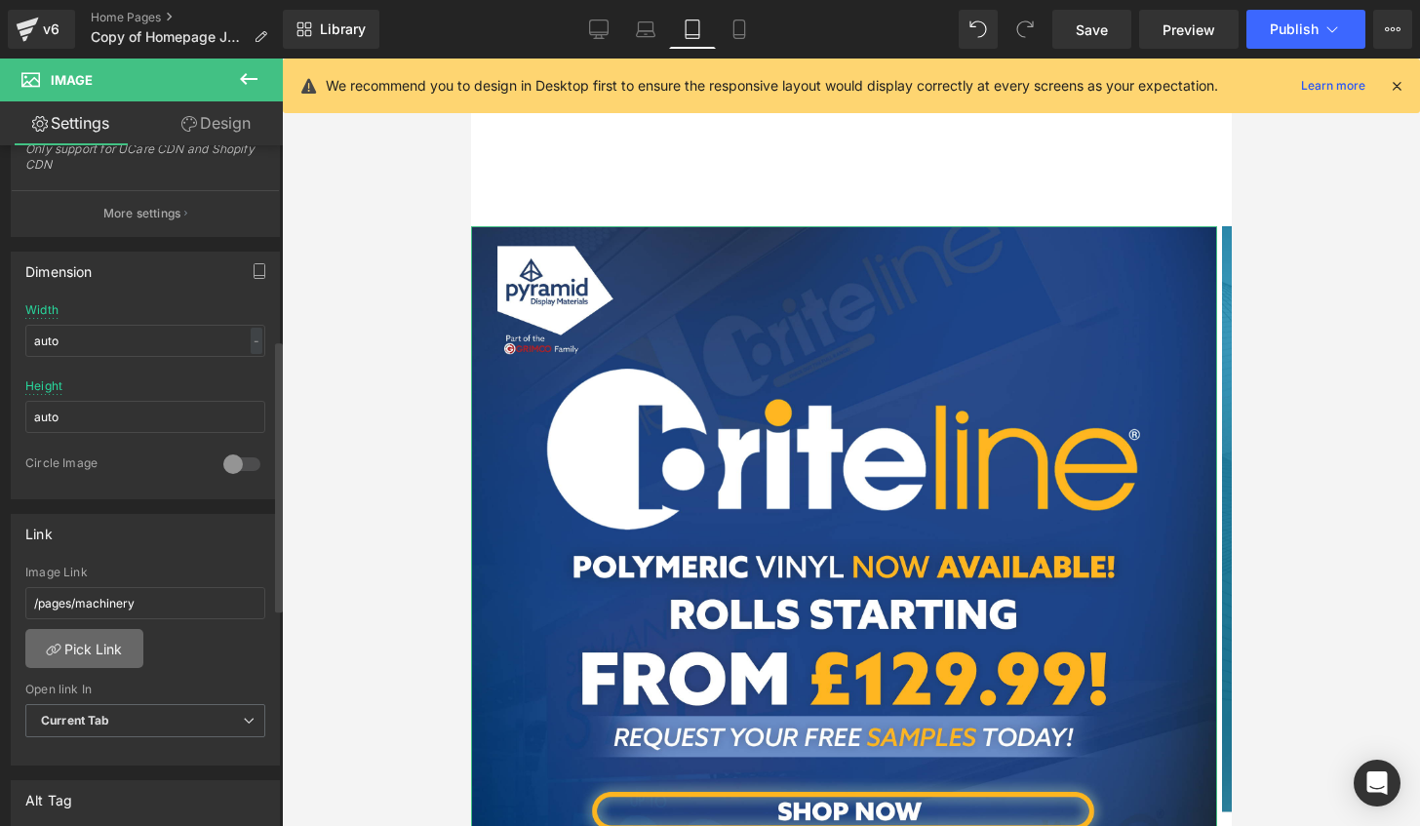
click at [85, 635] on link "Pick Link" at bounding box center [84, 648] width 118 height 39
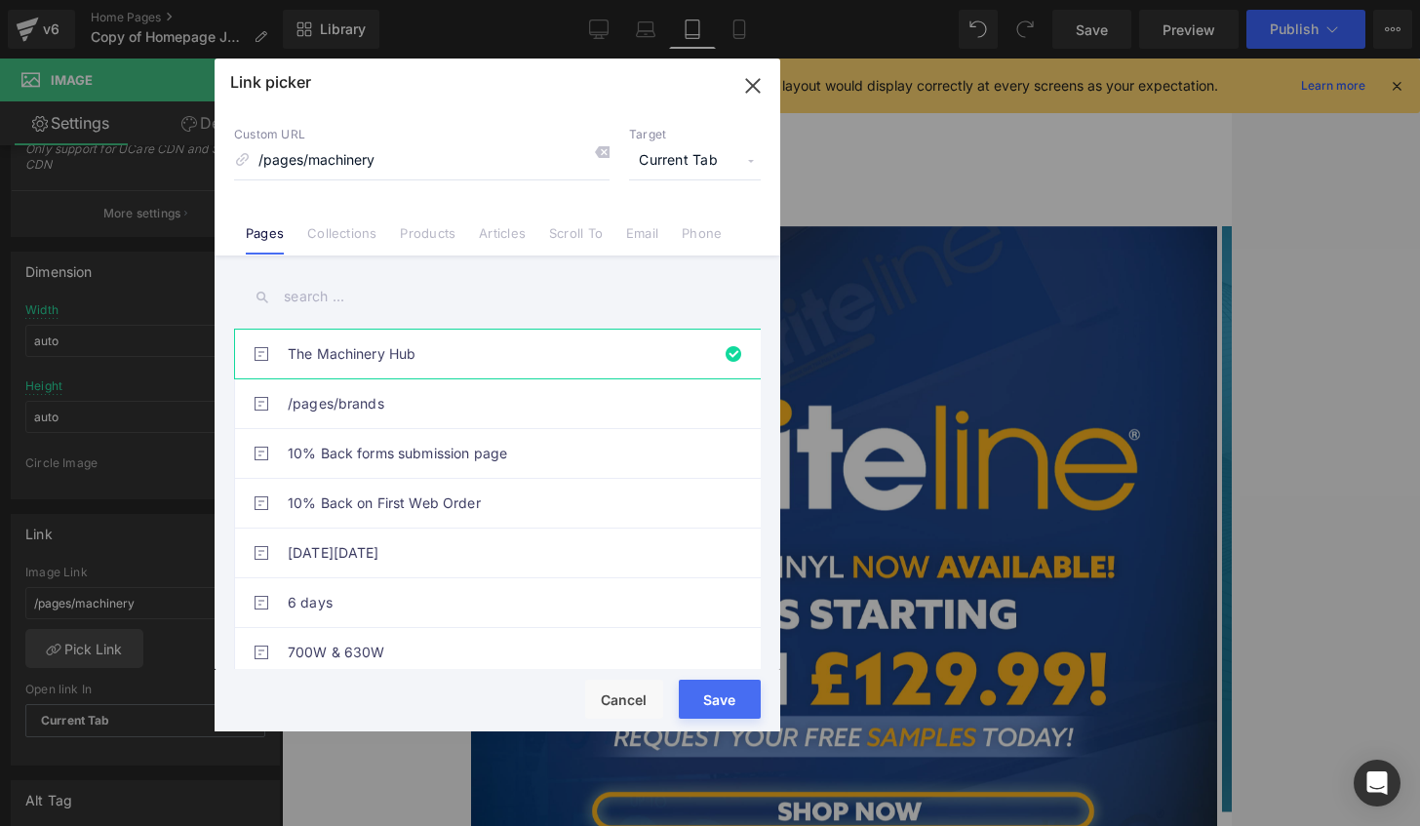
click at [337, 295] on input "text" at bounding box center [497, 297] width 526 height 44
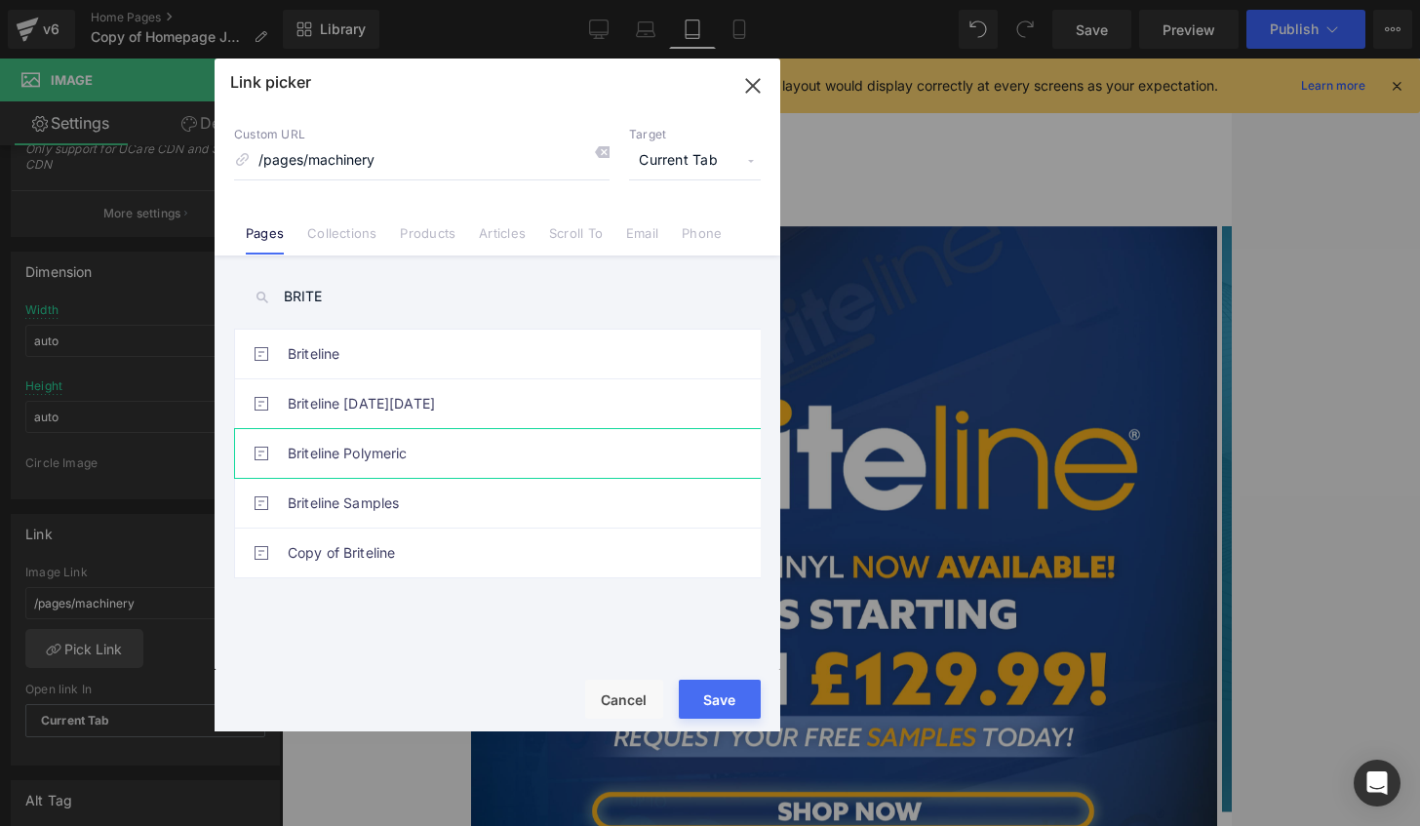
type input "BRITE"
click at [384, 452] on link "Briteline Polymeric" at bounding box center [502, 453] width 429 height 49
type input "/pages/briteline-polymeric"
click at [737, 700] on button "Save" at bounding box center [720, 699] width 82 height 39
type input "/pages/briteline-polymeric"
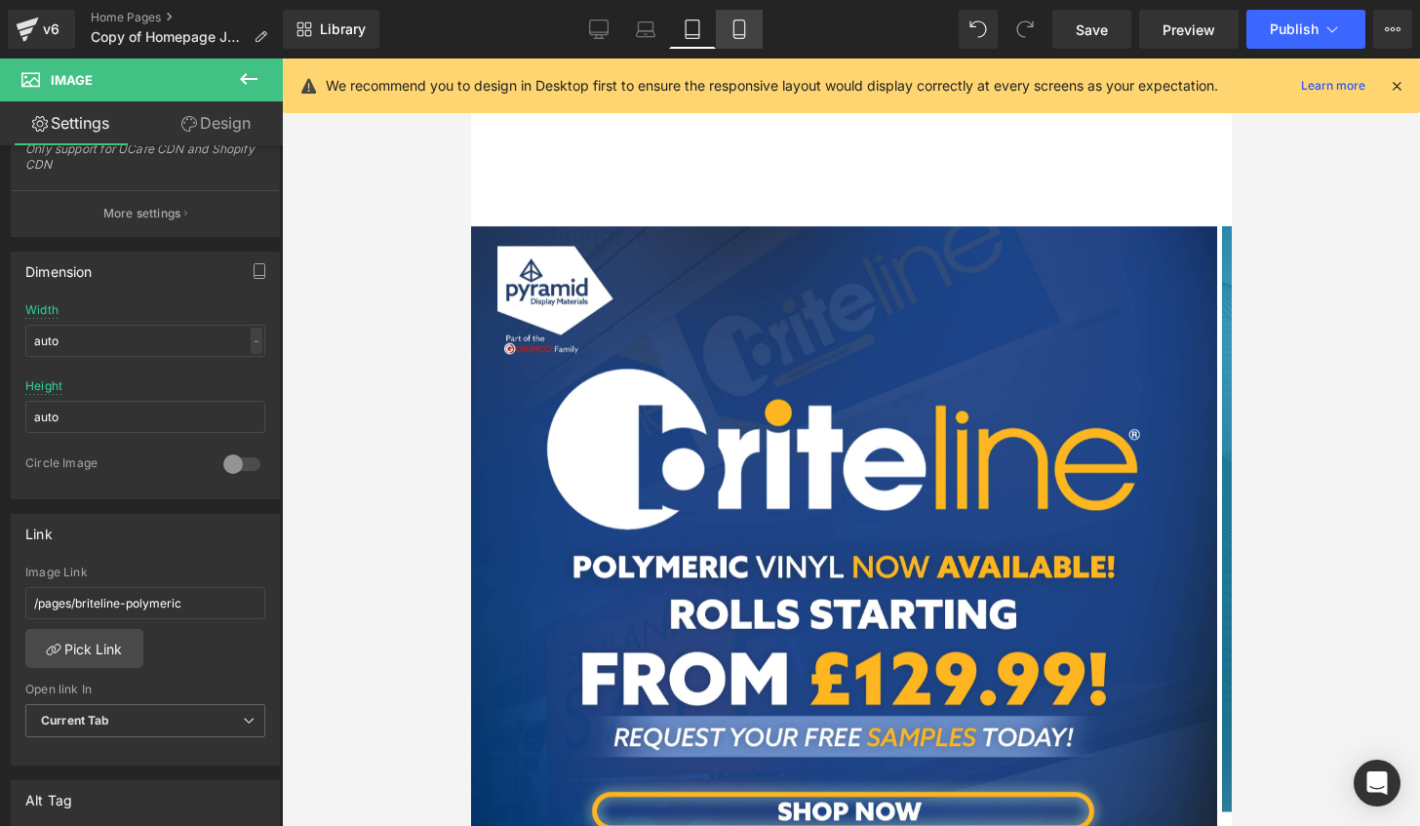
click at [742, 35] on icon at bounding box center [738, 28] width 19 height 19
type input "100"
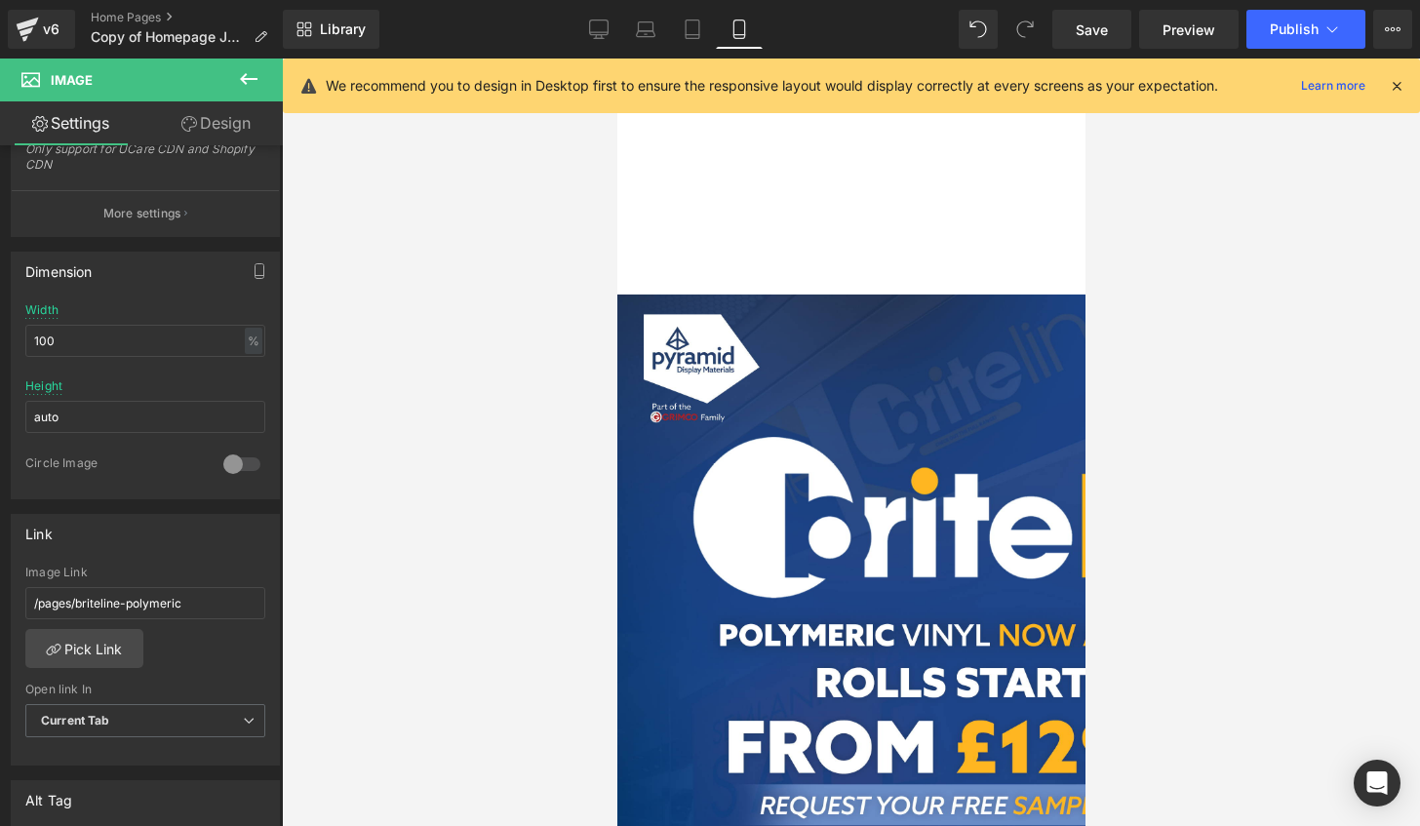
scroll to position [68, 0]
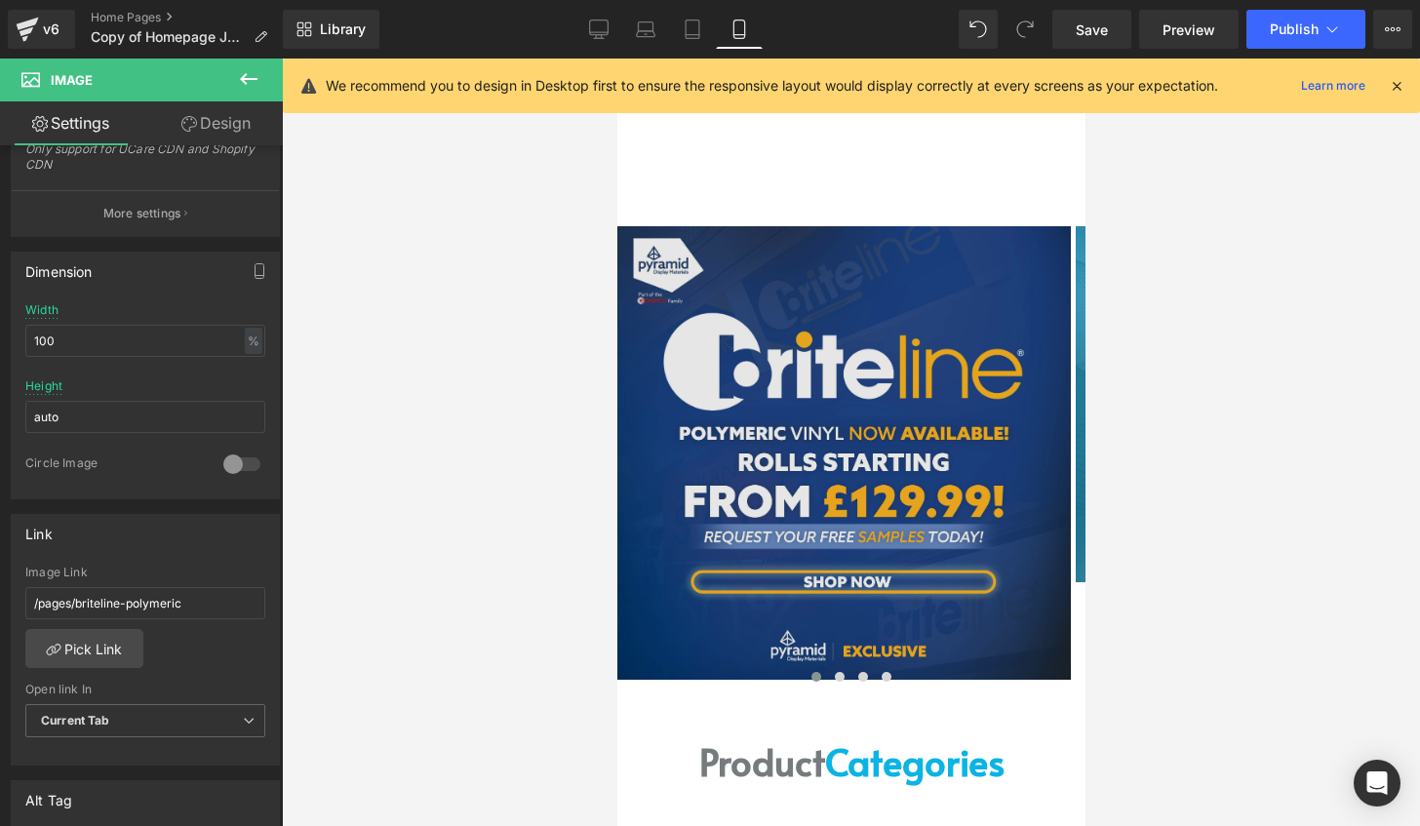
click at [902, 373] on img at bounding box center [842, 452] width 453 height 453
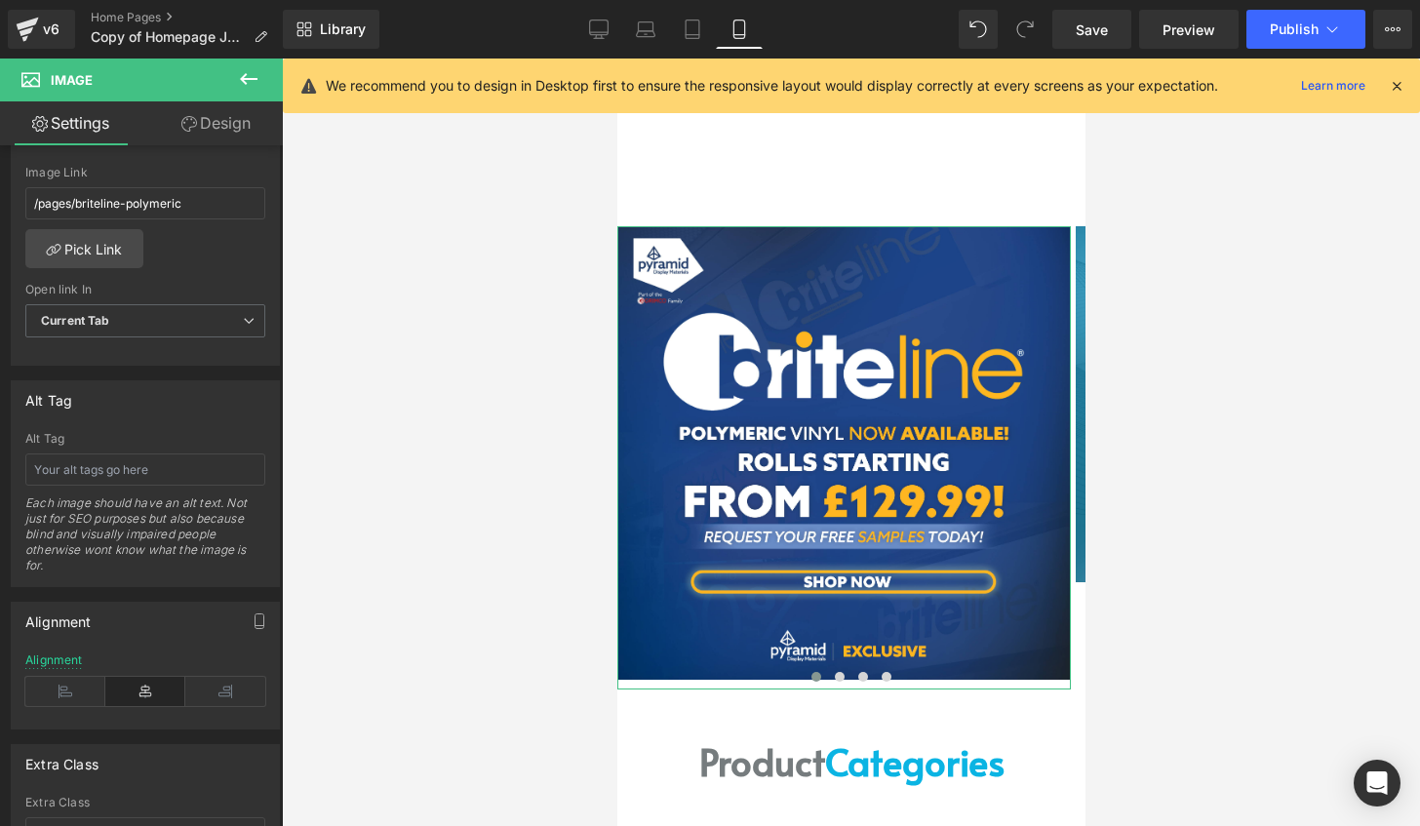
scroll to position [975, 0]
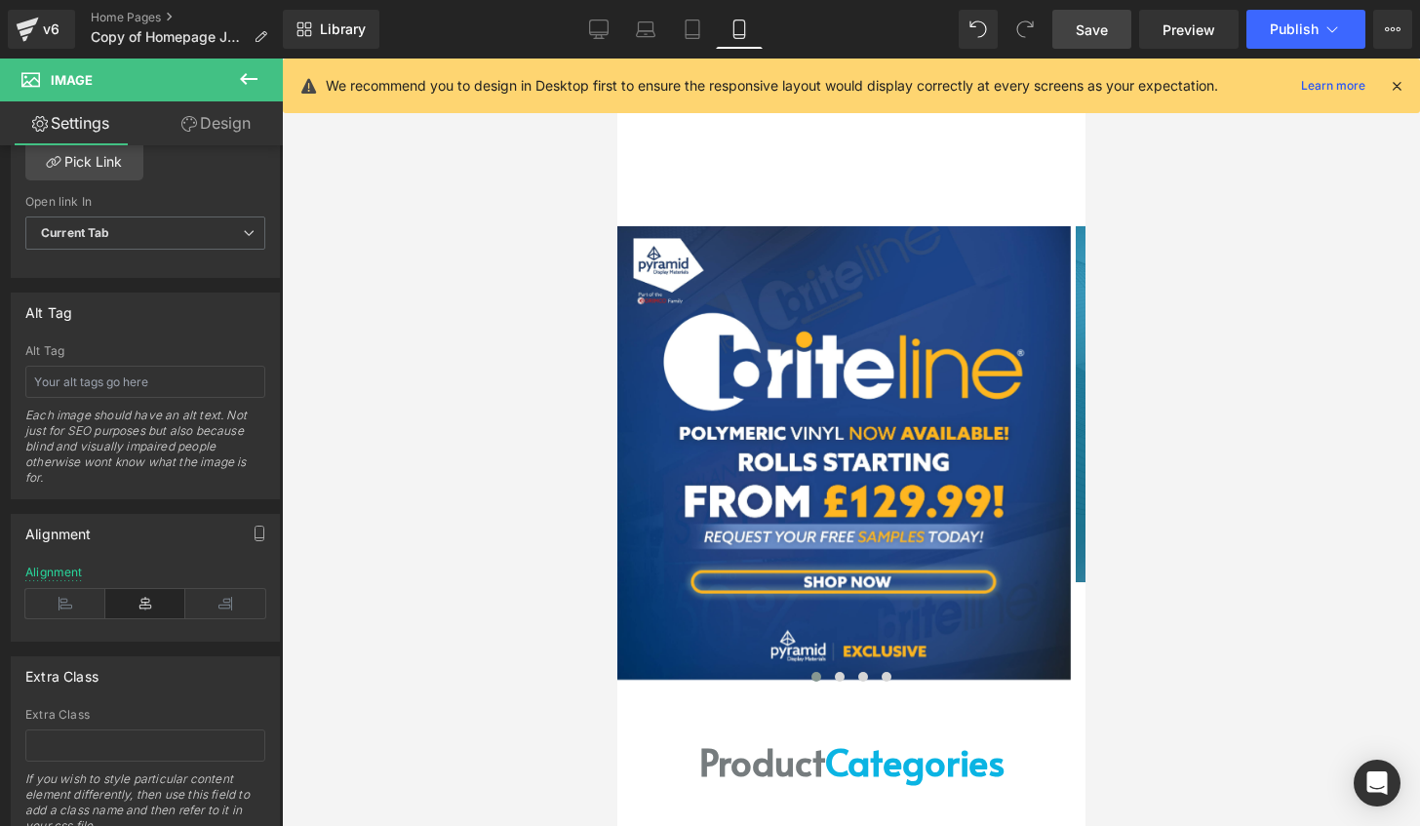
click at [1090, 31] on span "Save" at bounding box center [1091, 29] width 32 height 20
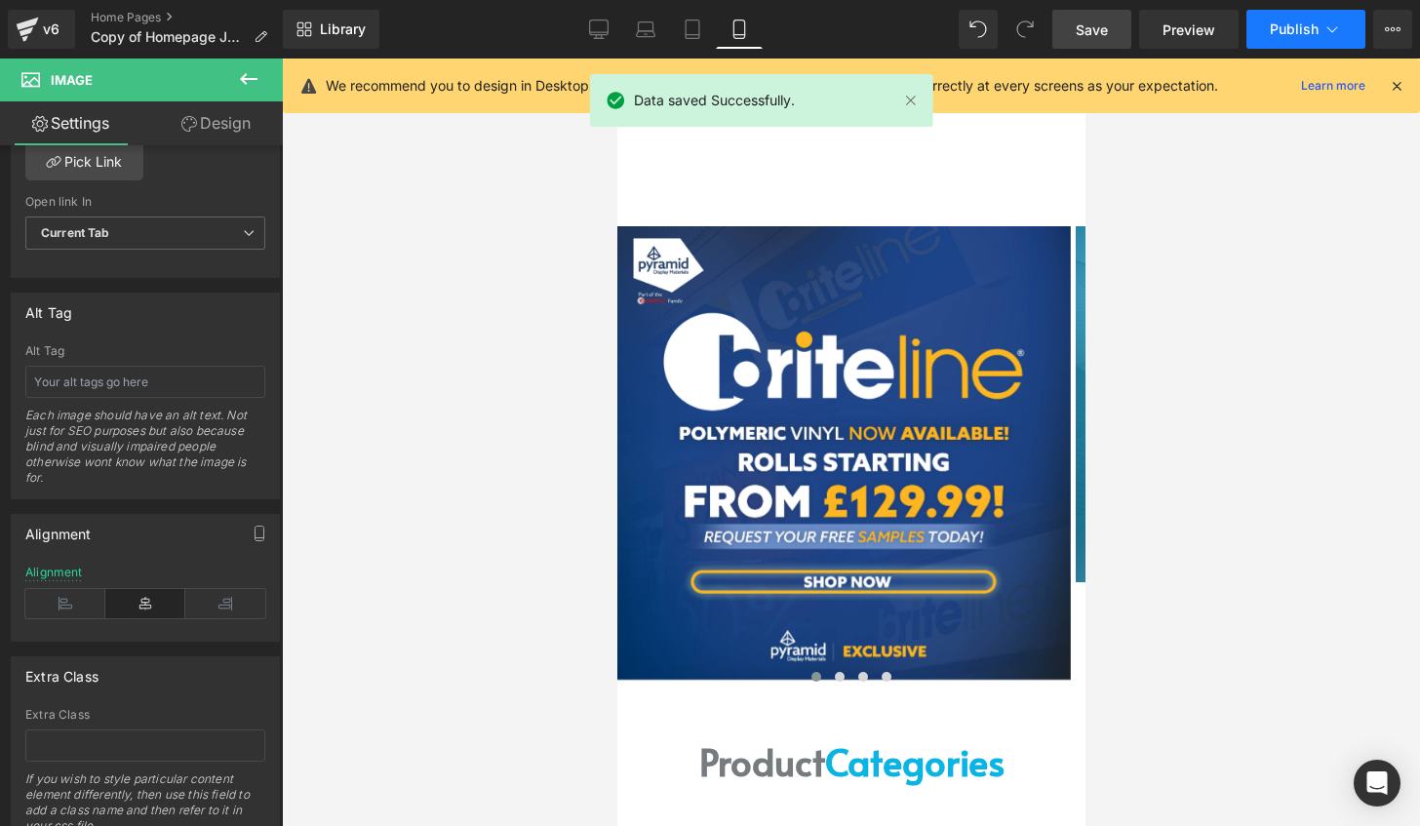
click at [1346, 33] on button "Publish" at bounding box center [1305, 29] width 119 height 39
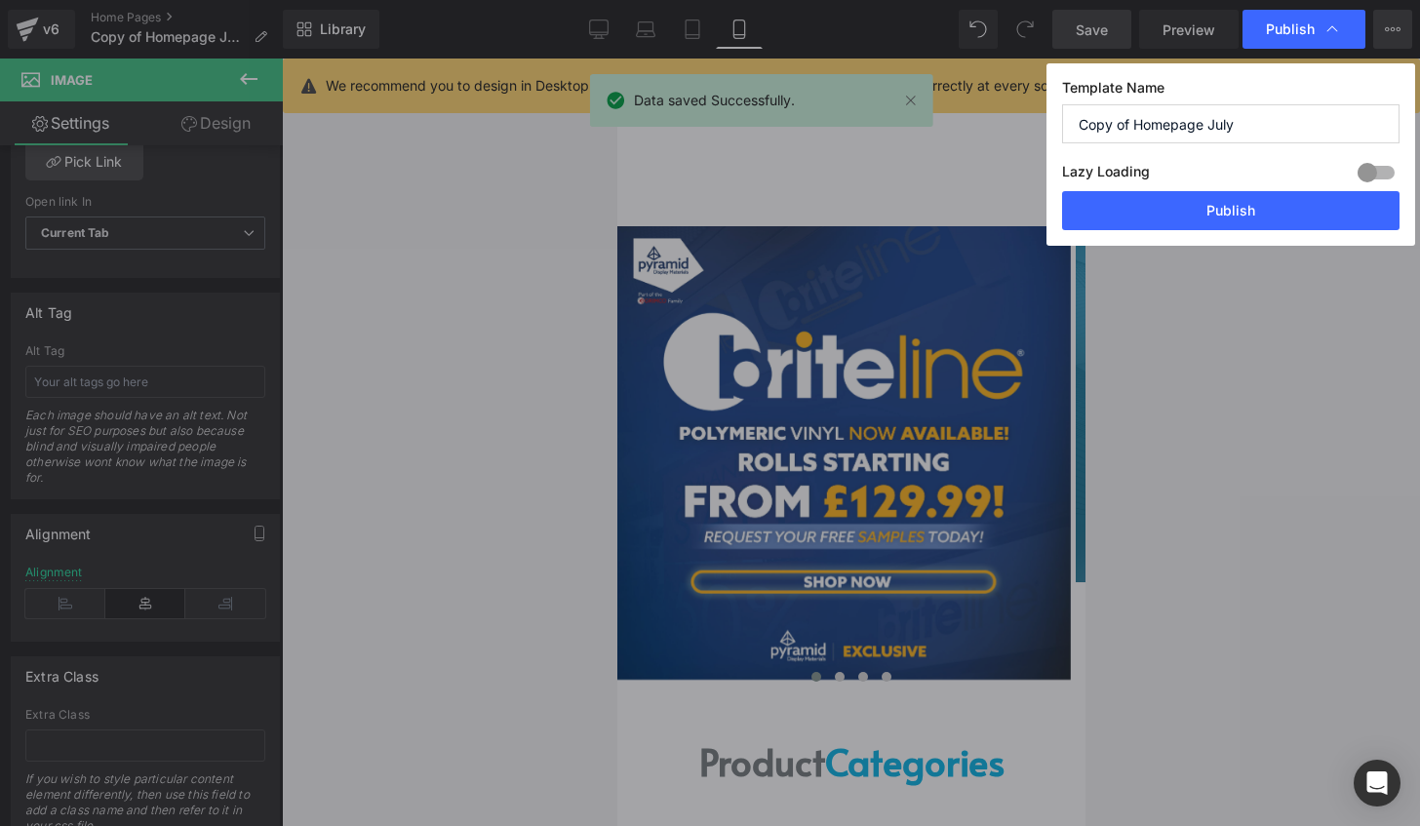
drag, startPoint x: 1373, startPoint y: 35, endPoint x: 1383, endPoint y: 34, distance: 9.8
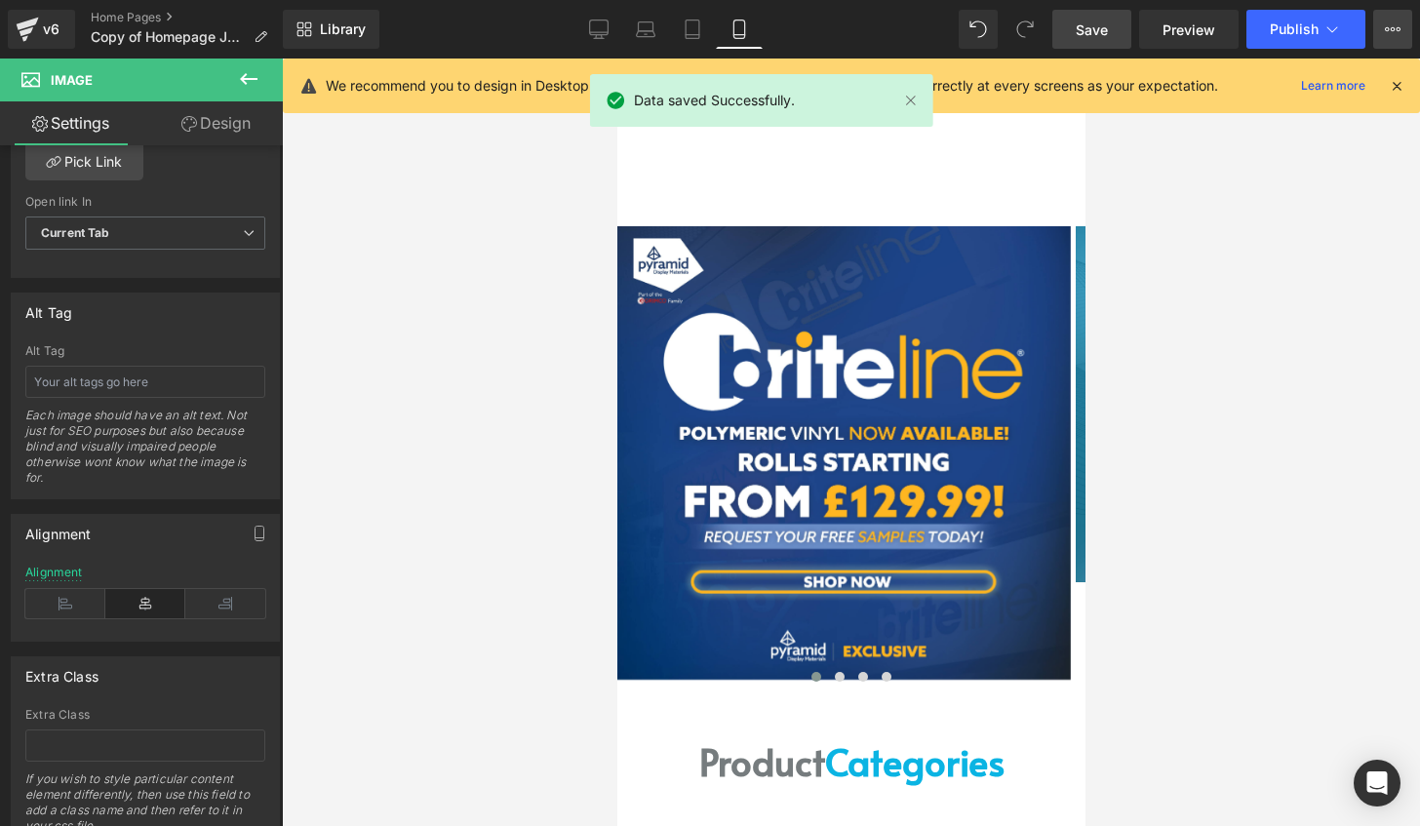
click at [1384, 34] on icon at bounding box center [1392, 29] width 16 height 16
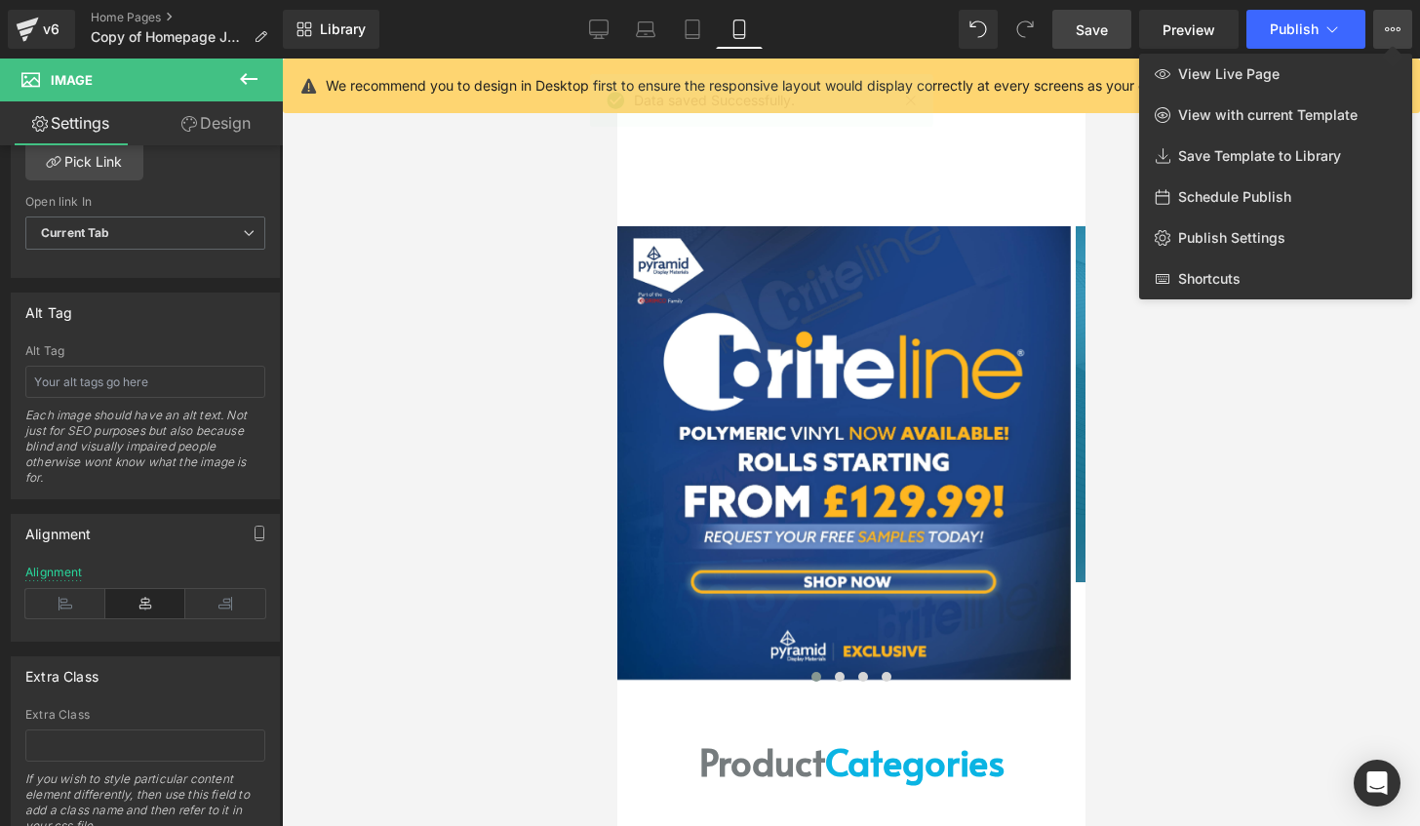
click at [1279, 185] on div "Schedule Publish" at bounding box center [1275, 196] width 273 height 41
select select
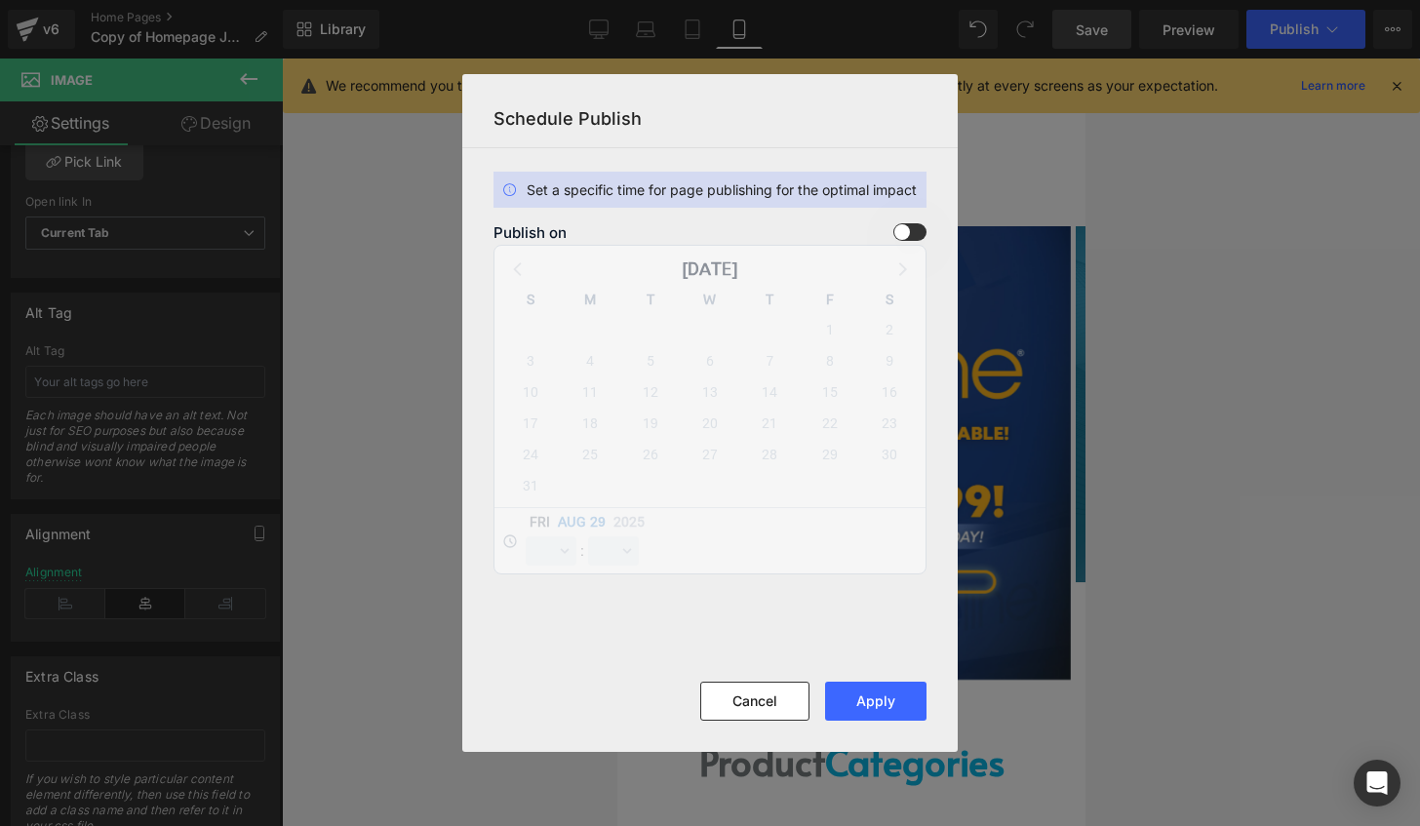
click at [934, 226] on div "Publish on [DATE] S M T W T F S 27 28 29 30 31 1 2 3 4 5 6 7 8 9 10 11 12 13 14…" at bounding box center [710, 398] width 456 height 351
click at [923, 233] on span at bounding box center [909, 232] width 33 height 18
click at [0, 0] on input "checkbox" at bounding box center [0, 0] width 0 height 0
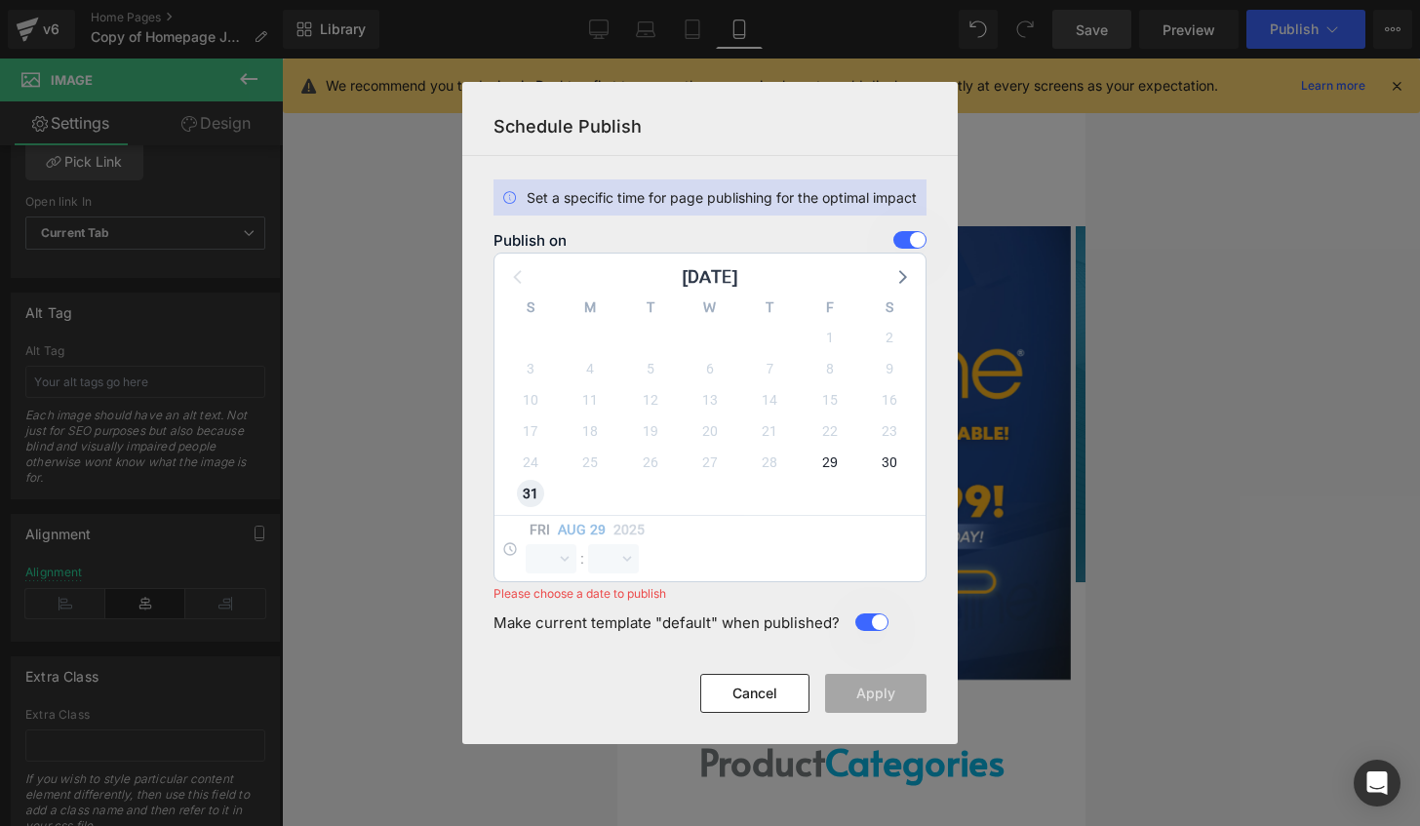
click at [529, 494] on span "31" at bounding box center [530, 493] width 27 height 27
select select "18"
select select "11"
drag, startPoint x: 556, startPoint y: 558, endPoint x: 581, endPoint y: 546, distance: 27.9
click at [556, 558] on select "00 01 02 03 04 05 06 07 08 09 10 11 12 13 14 15 16 17 18 19 20 21 22 23" at bounding box center [551, 558] width 51 height 29
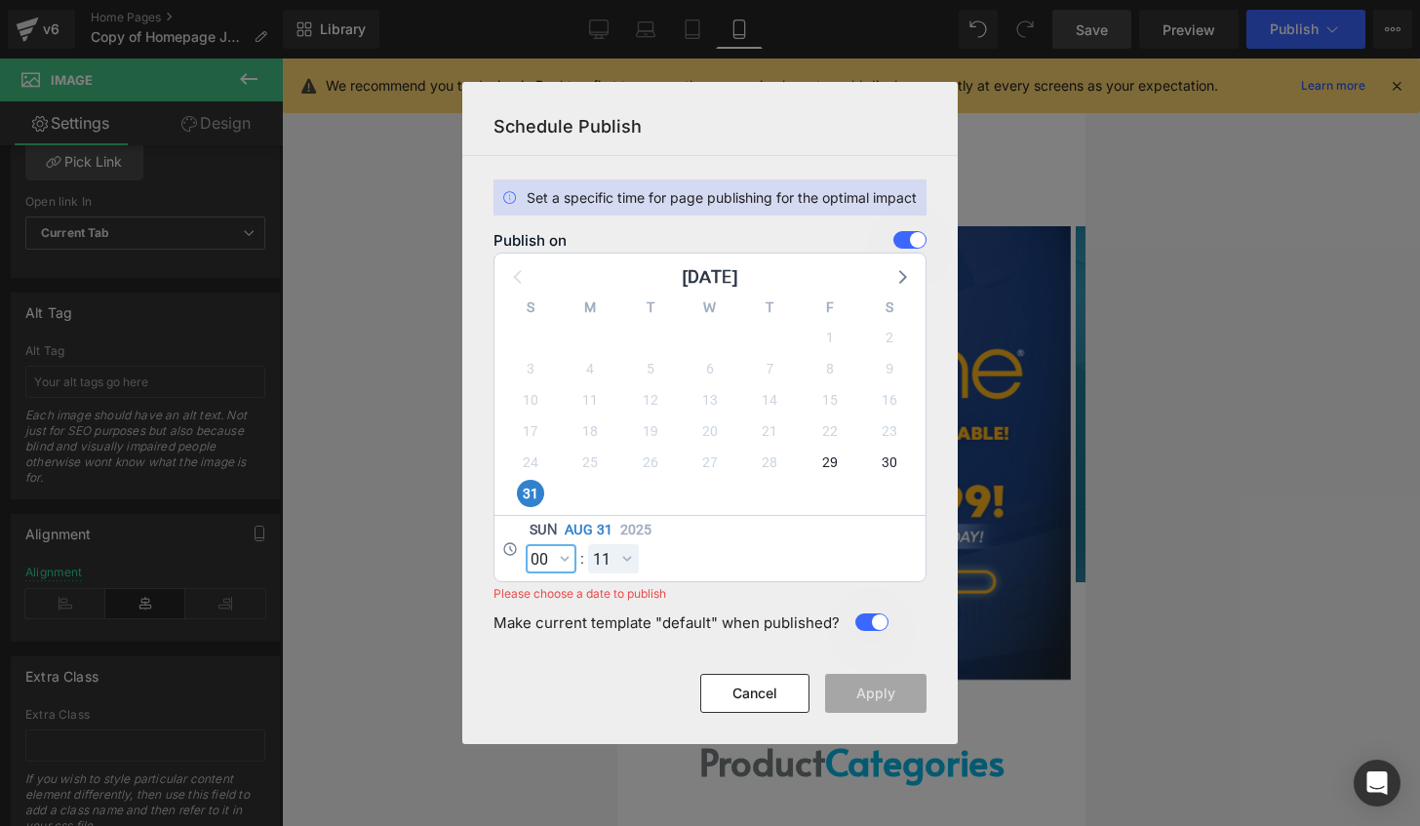
click at [526, 544] on select "00 01 02 03 04 05 06 07 08 09 10 11 12 13 14 15 16 17 18 19 20 21 22 23" at bounding box center [551, 558] width 51 height 29
select select "0"
click at [623, 554] on select "00 01 02 03 04 05 06 07 08 09 10 11 12 13 14 15 16 17 18 19 20 21 22 23 24 25 2…" at bounding box center [613, 558] width 51 height 29
click at [588, 544] on select "00 01 02 03 04 05 06 07 08 09 10 11 12 13 14 15 16 17 18 19 20 21 22 23 24 25 2…" at bounding box center [613, 558] width 51 height 29
select select "0"
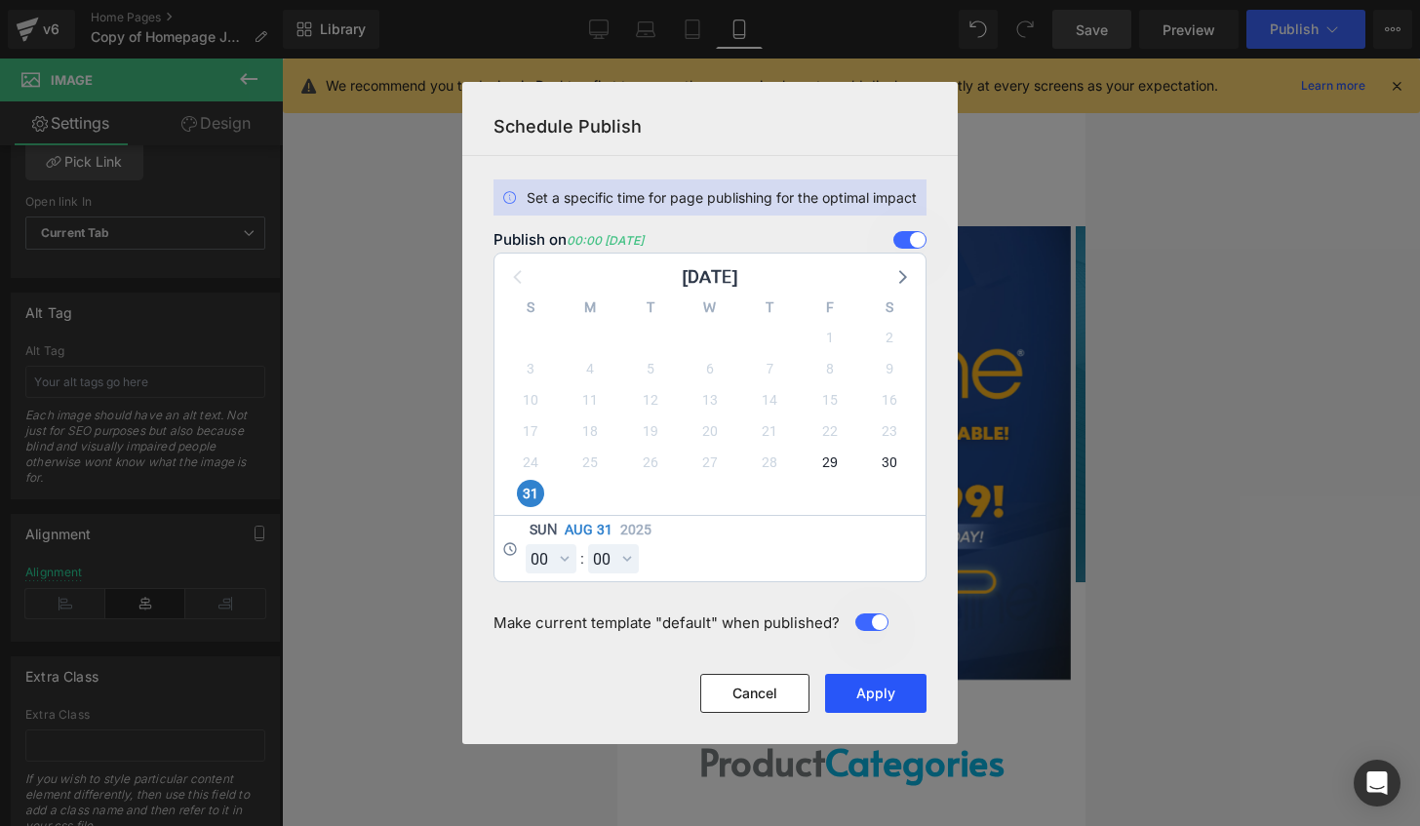
click at [894, 688] on button "Apply" at bounding box center [875, 693] width 101 height 39
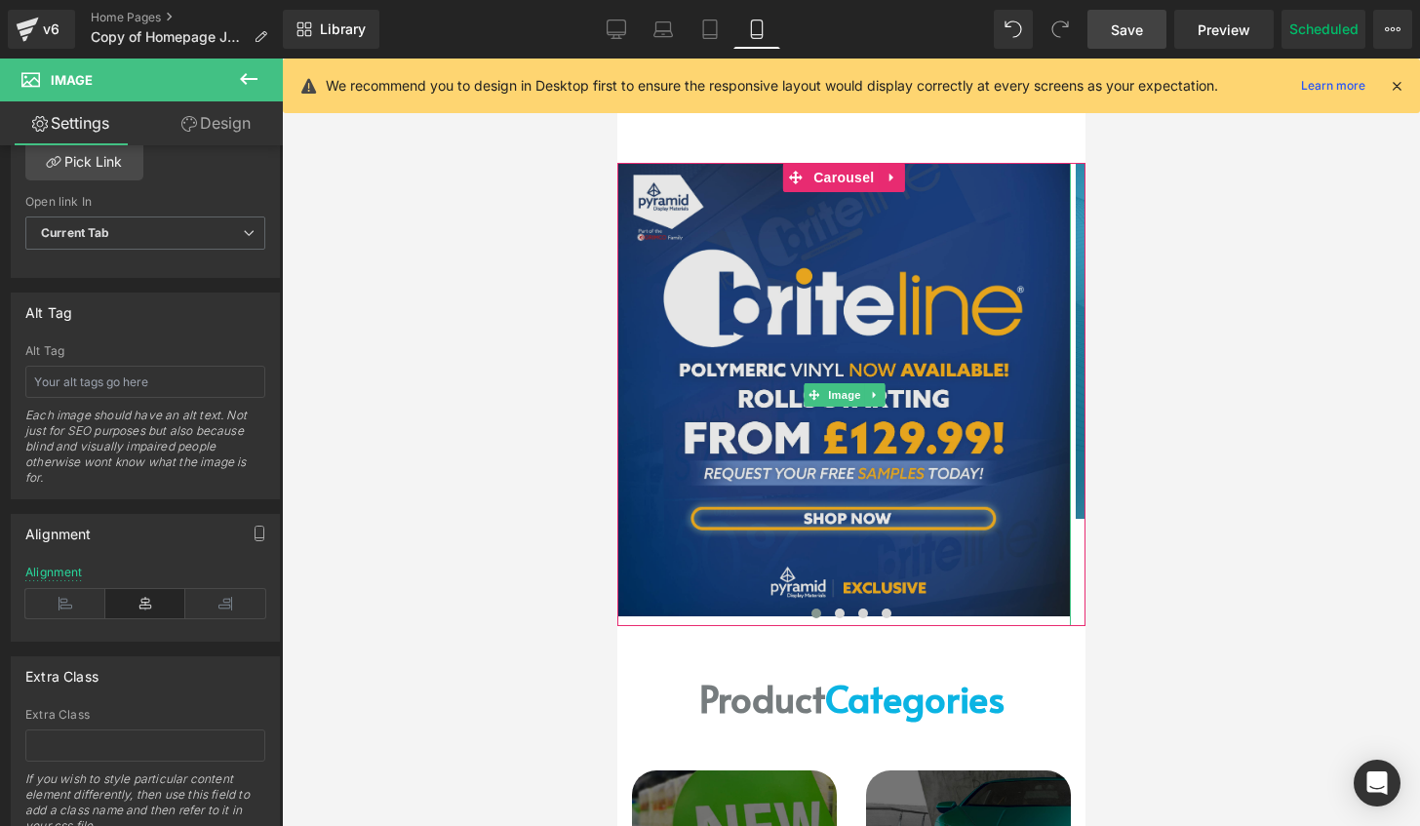
scroll to position [0, 0]
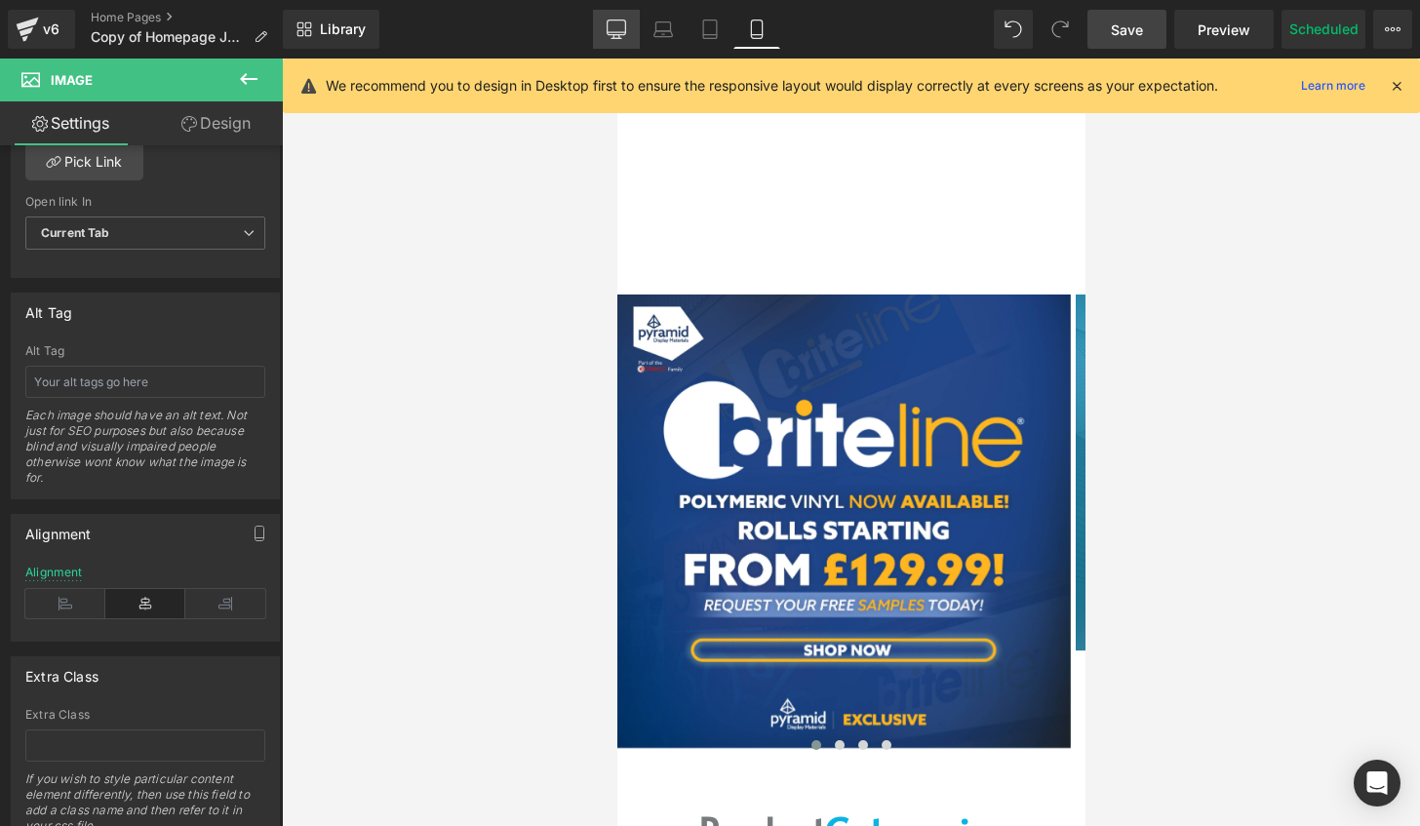
click at [628, 30] on link "Desktop" at bounding box center [616, 29] width 47 height 39
type input "auto"
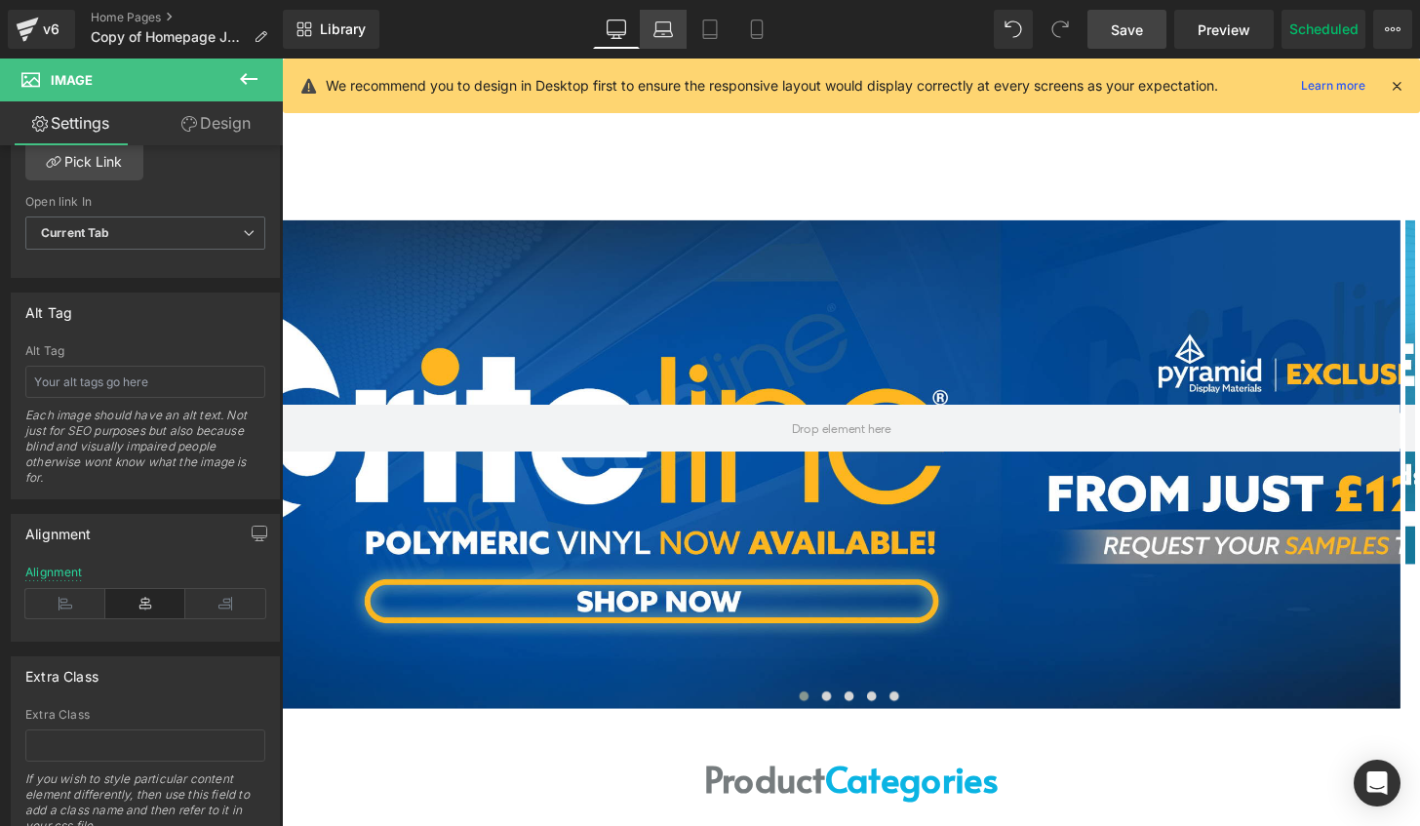
click at [681, 31] on link "Laptop" at bounding box center [663, 29] width 47 height 39
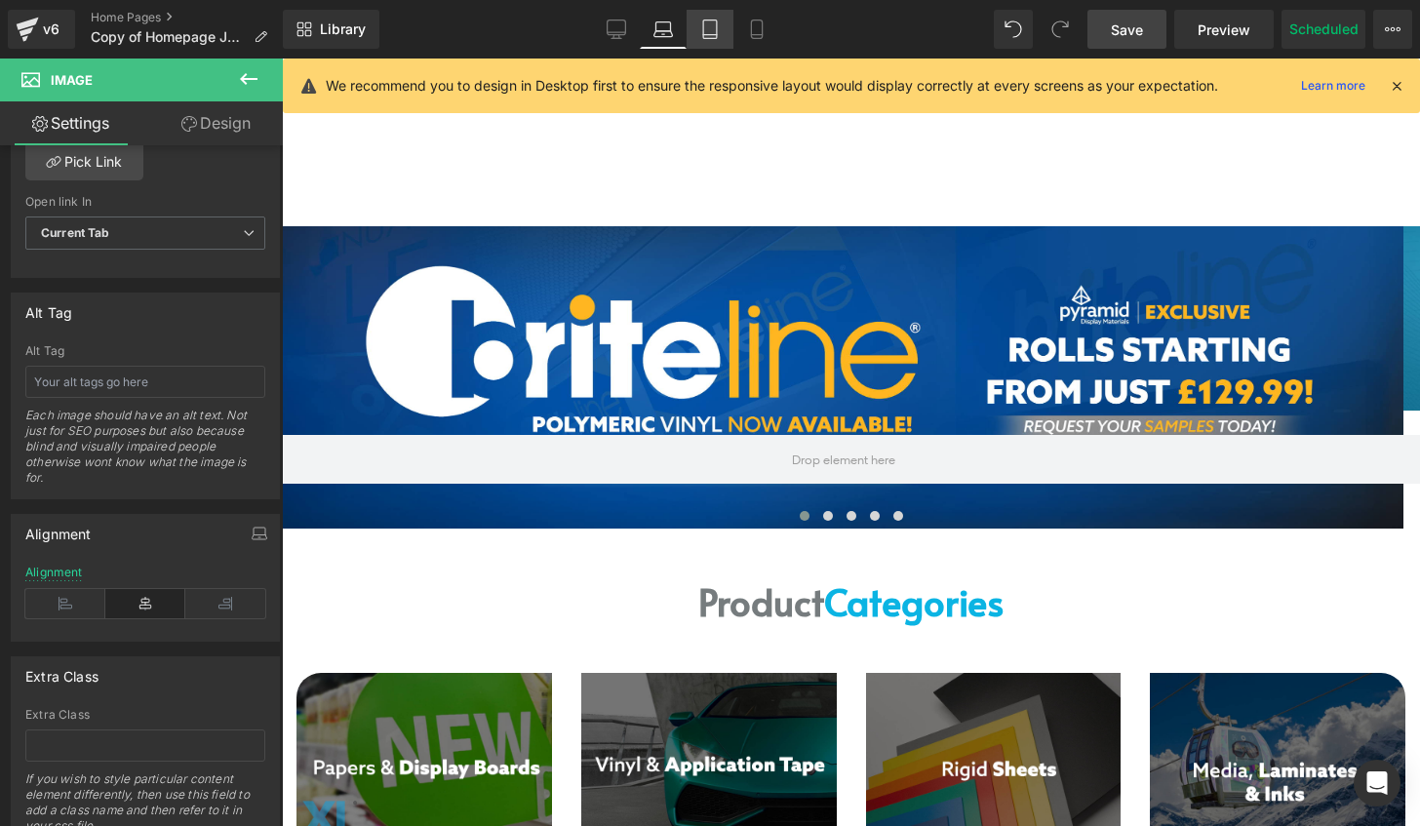
click at [712, 33] on icon at bounding box center [709, 28] width 19 height 19
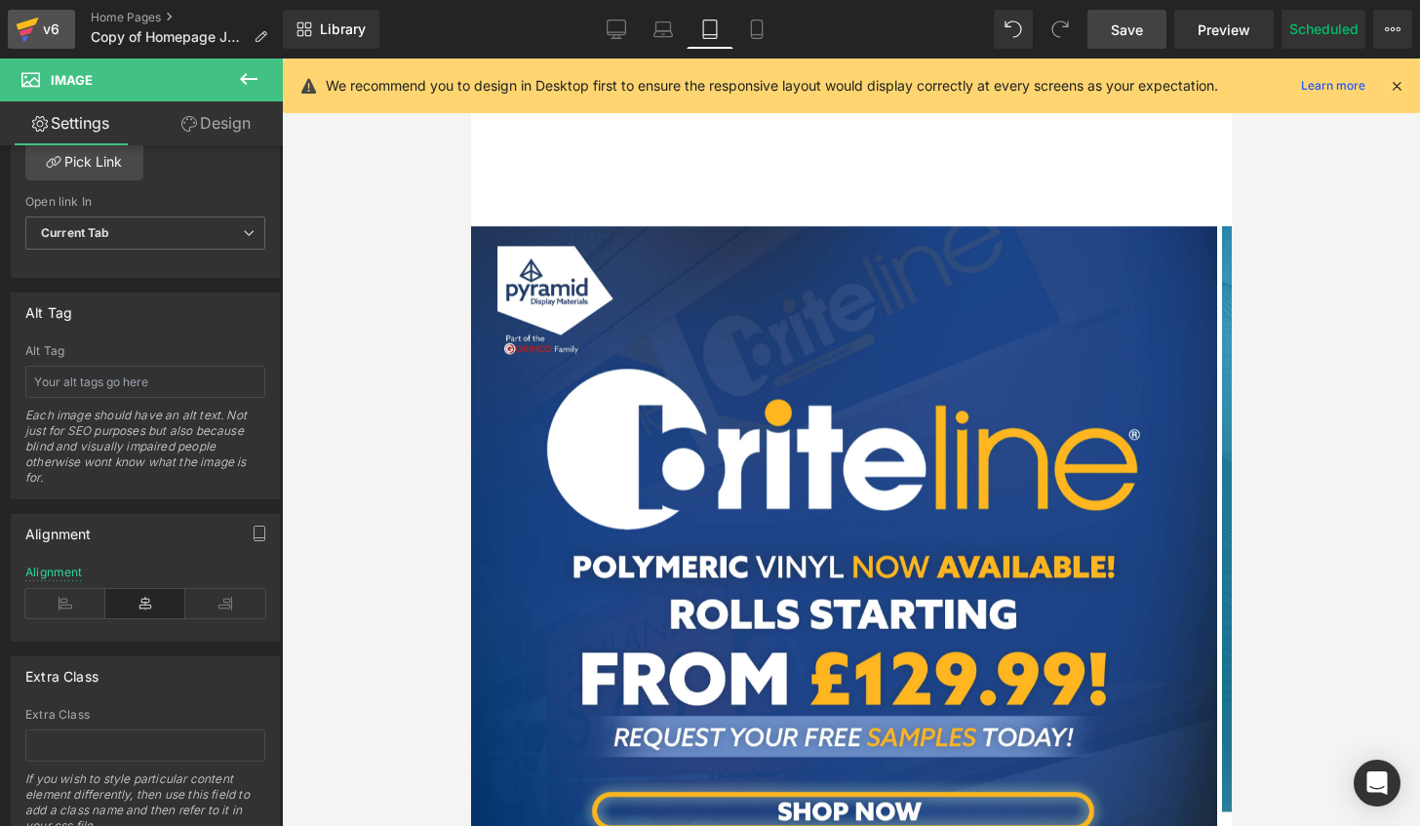
click at [44, 25] on div "v6" at bounding box center [51, 29] width 24 height 25
